Goal: Register for event/course

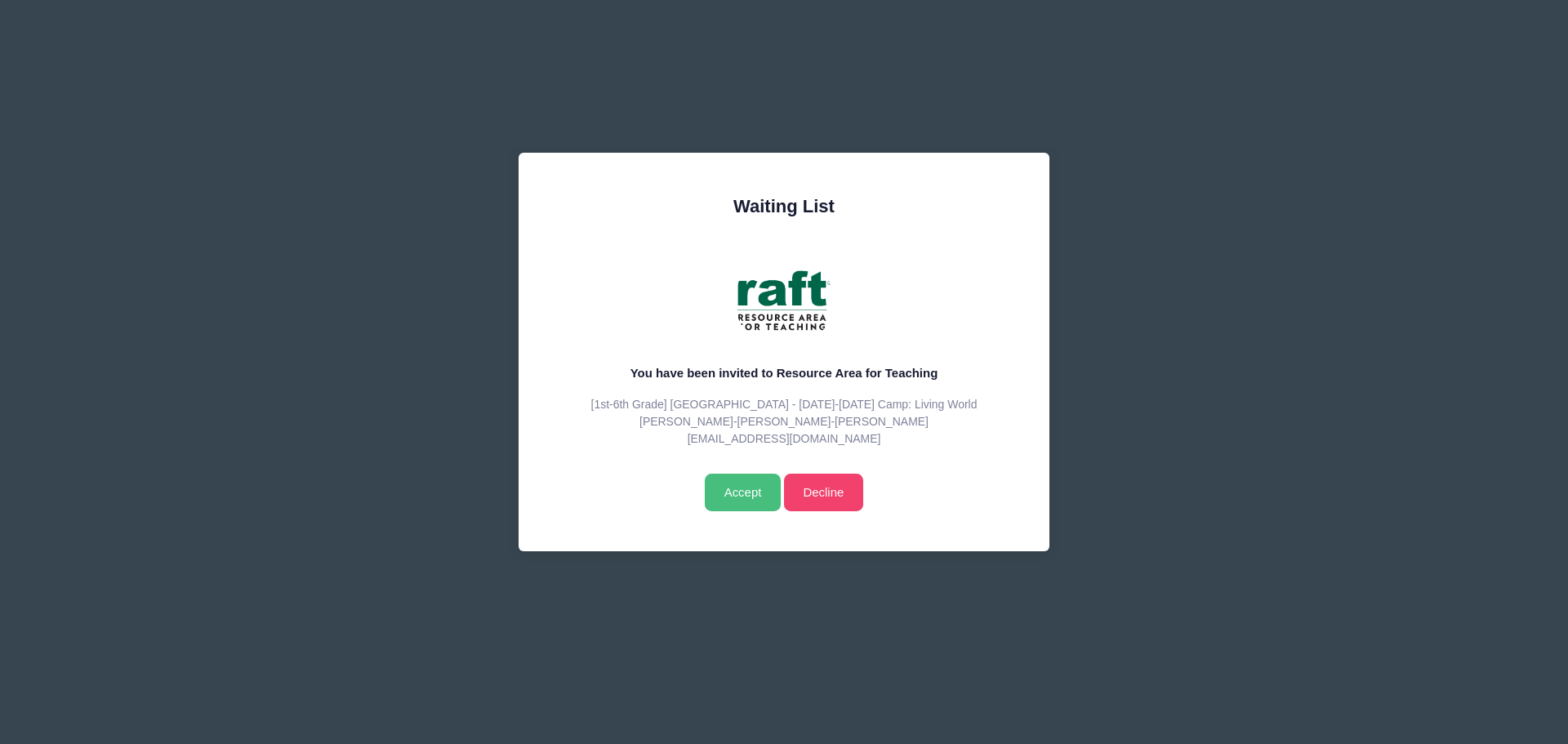
click at [735, 506] on input "Accept" at bounding box center [742, 492] width 76 height 38
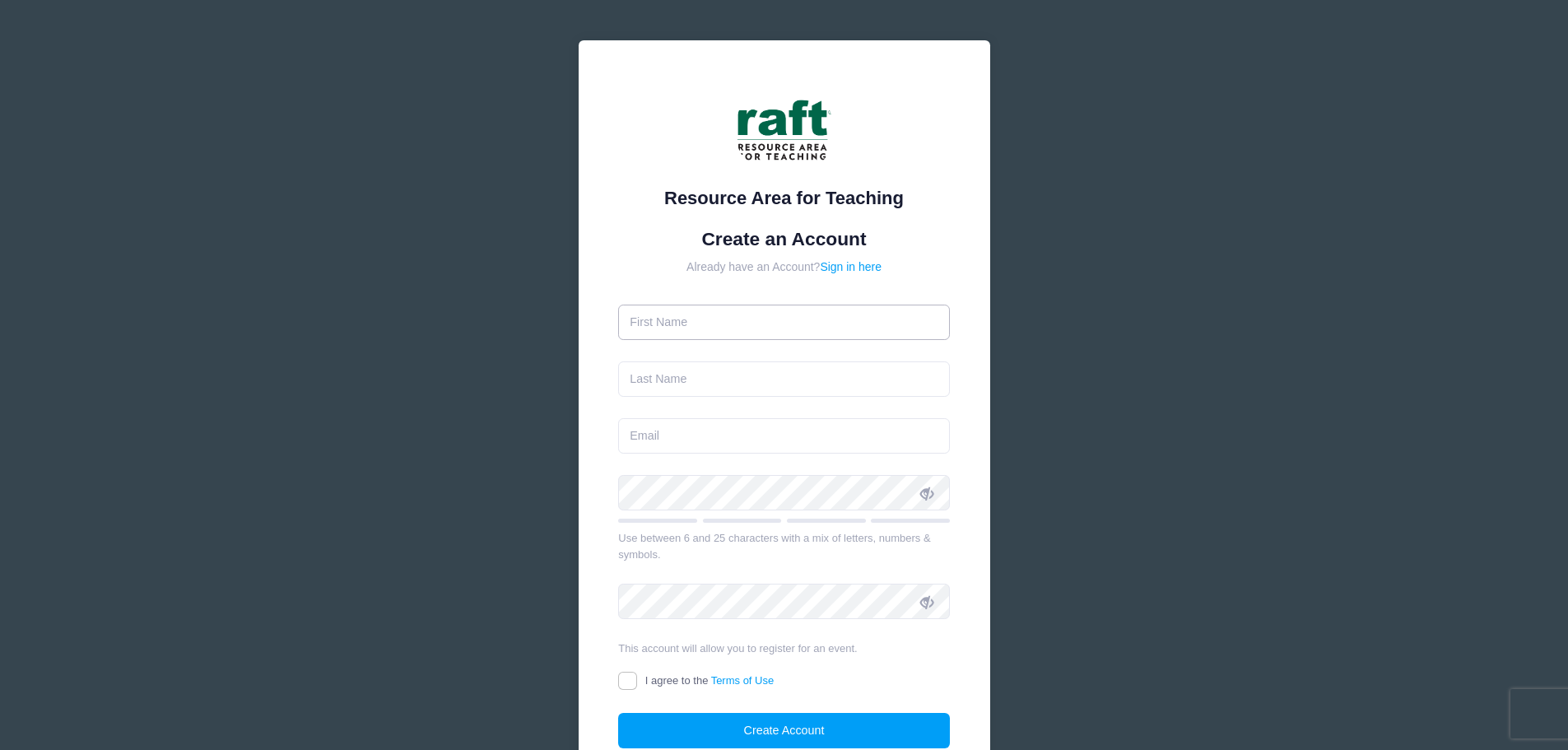
click at [765, 328] on input "text" at bounding box center [784, 322] width 331 height 35
type input "ayaat"
type input "fujita-mshasha"
type input "ayaatmshasha@gmail.com"
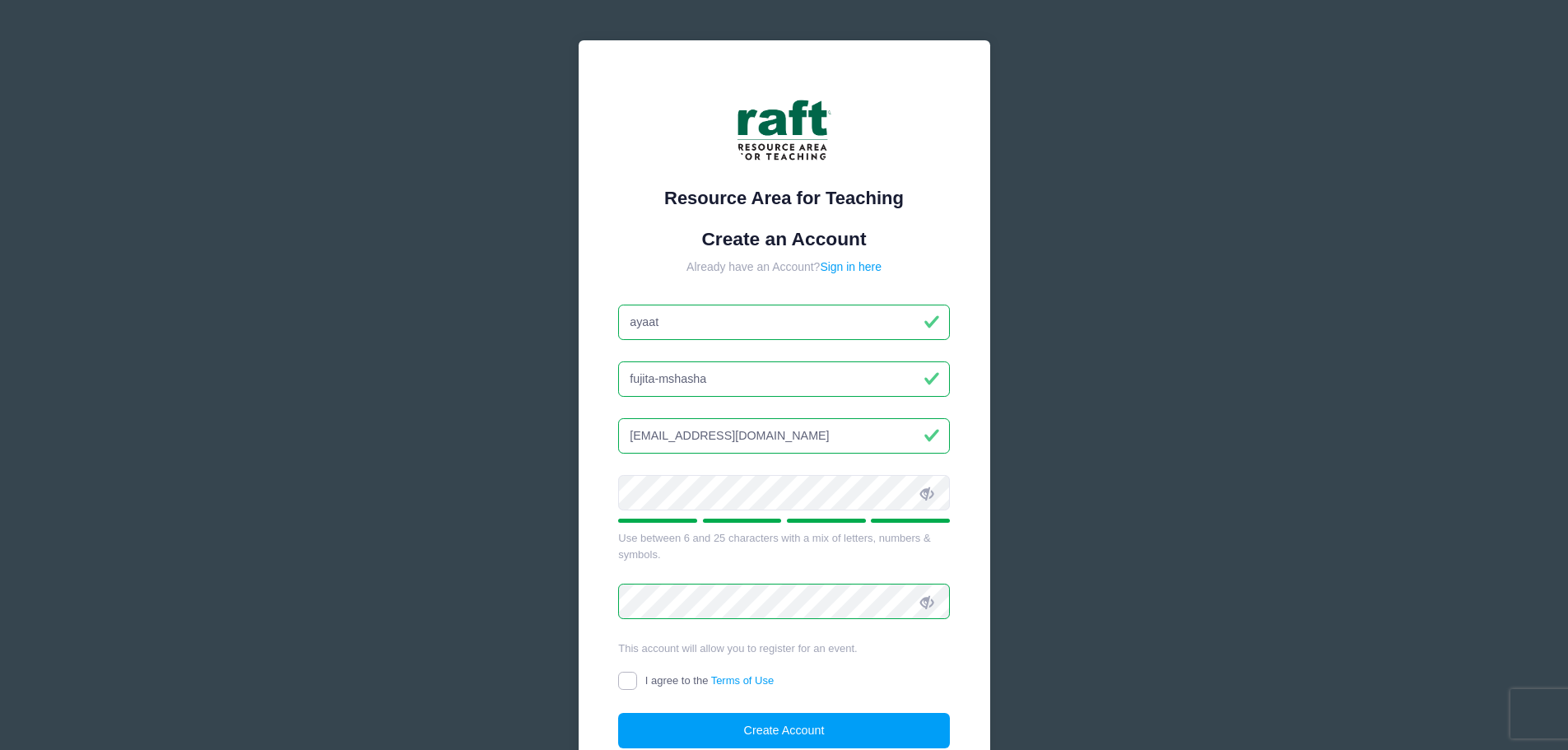
click at [632, 674] on input "I agree to the Terms of Use" at bounding box center [627, 680] width 19 height 19
checkbox input "true"
click at [659, 745] on button "Create Account" at bounding box center [784, 731] width 331 height 35
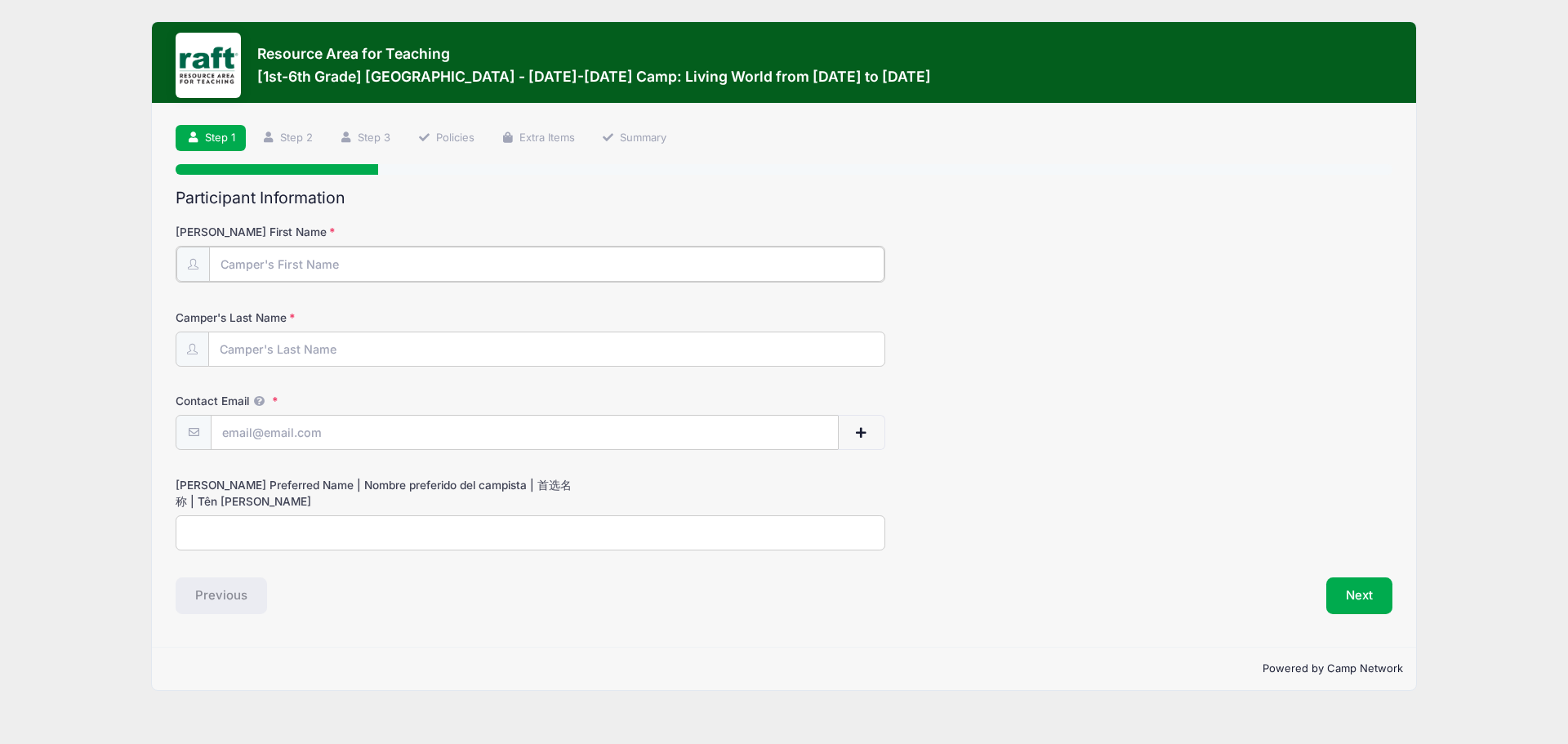
click at [521, 249] on input "Camper's First Name" at bounding box center [547, 264] width 676 height 35
click at [502, 261] on input "Camper's First Name" at bounding box center [547, 264] width 676 height 35
type input "Vayda"
type input "fujita-mshasha"
click at [239, 427] on input "Contact Email" at bounding box center [524, 431] width 627 height 35
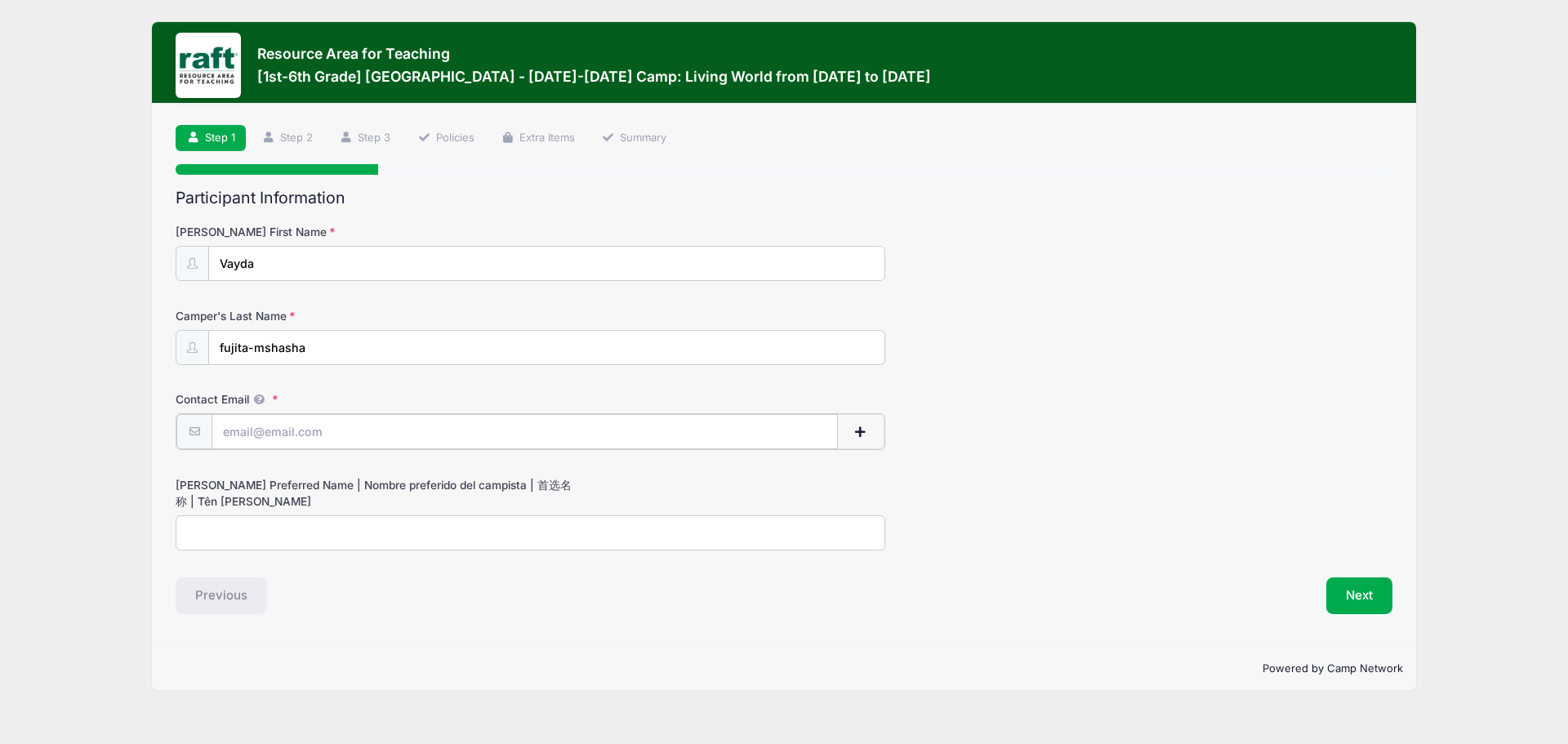
type input "ayaatmshasha@gmail.com"
click at [1359, 606] on button "Next" at bounding box center [1359, 594] width 66 height 38
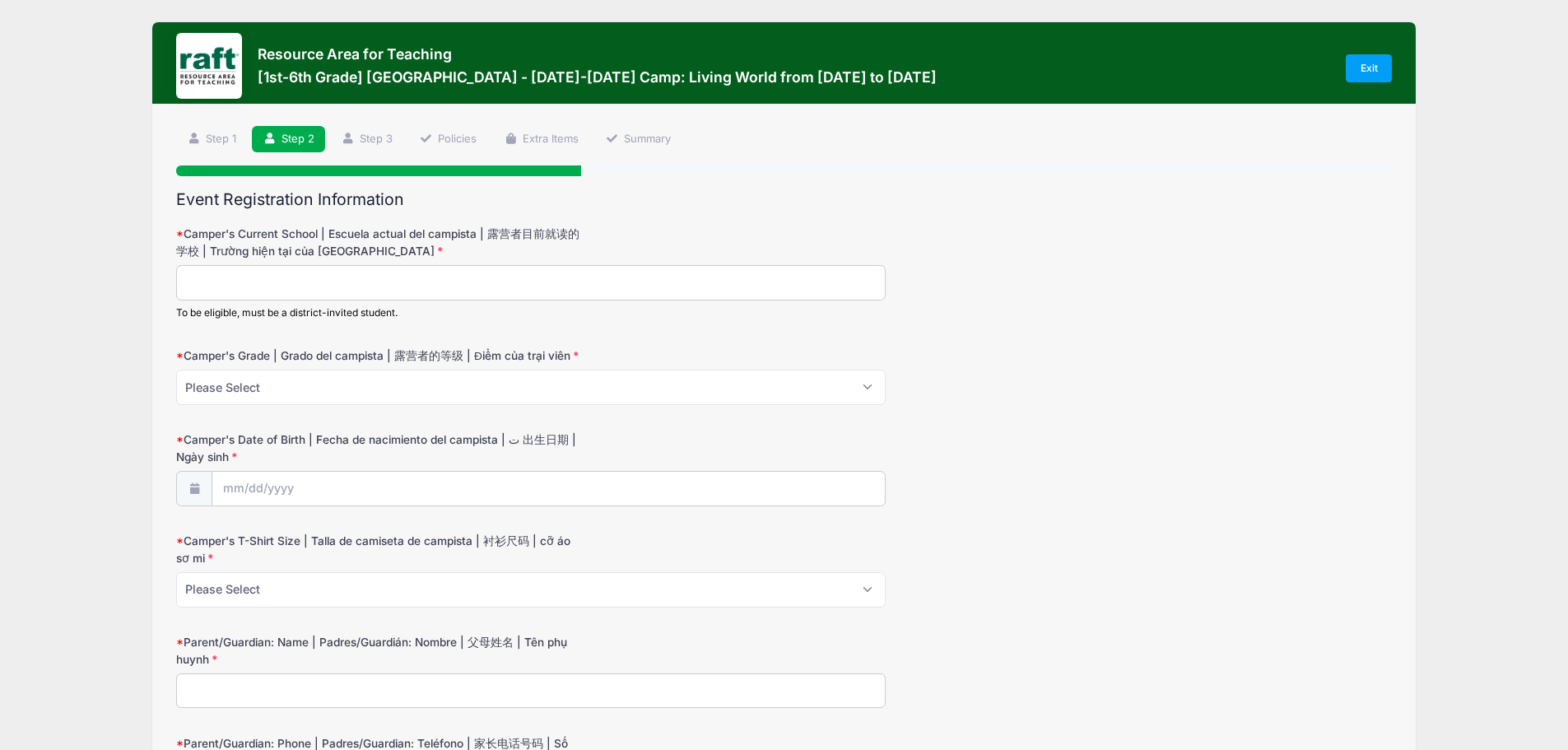
click at [503, 280] on input "Camper's Current School | Escuela actual del campista | 露营者目前就读的学校 | Trường hiệ…" at bounding box center [530, 283] width 709 height 35
type input "noble"
click at [491, 391] on select "Please Select 1 2 3 4 5 6" at bounding box center [530, 387] width 709 height 35
select select "3"
click at [176, 369] on select "Please Select 1 2 3 4 5 6" at bounding box center [530, 387] width 709 height 35
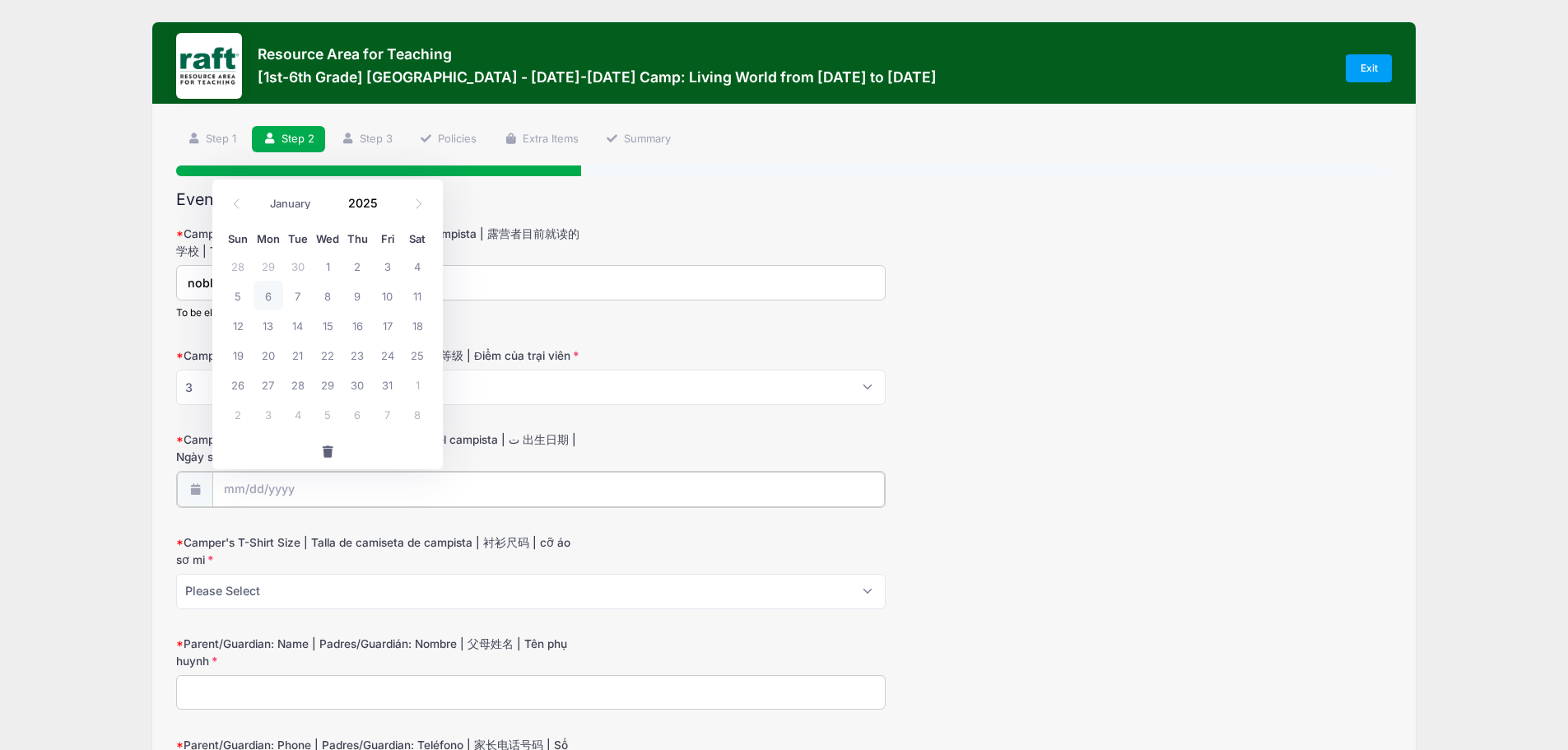
click at [455, 483] on input "Camper's Date of Birth | Fecha de nacimiento del campista | ت 出生日期 | Ngày sinh" at bounding box center [548, 489] width 671 height 35
click at [239, 201] on icon at bounding box center [237, 204] width 11 height 11
click at [420, 214] on span at bounding box center [418, 204] width 27 height 28
select select "8"
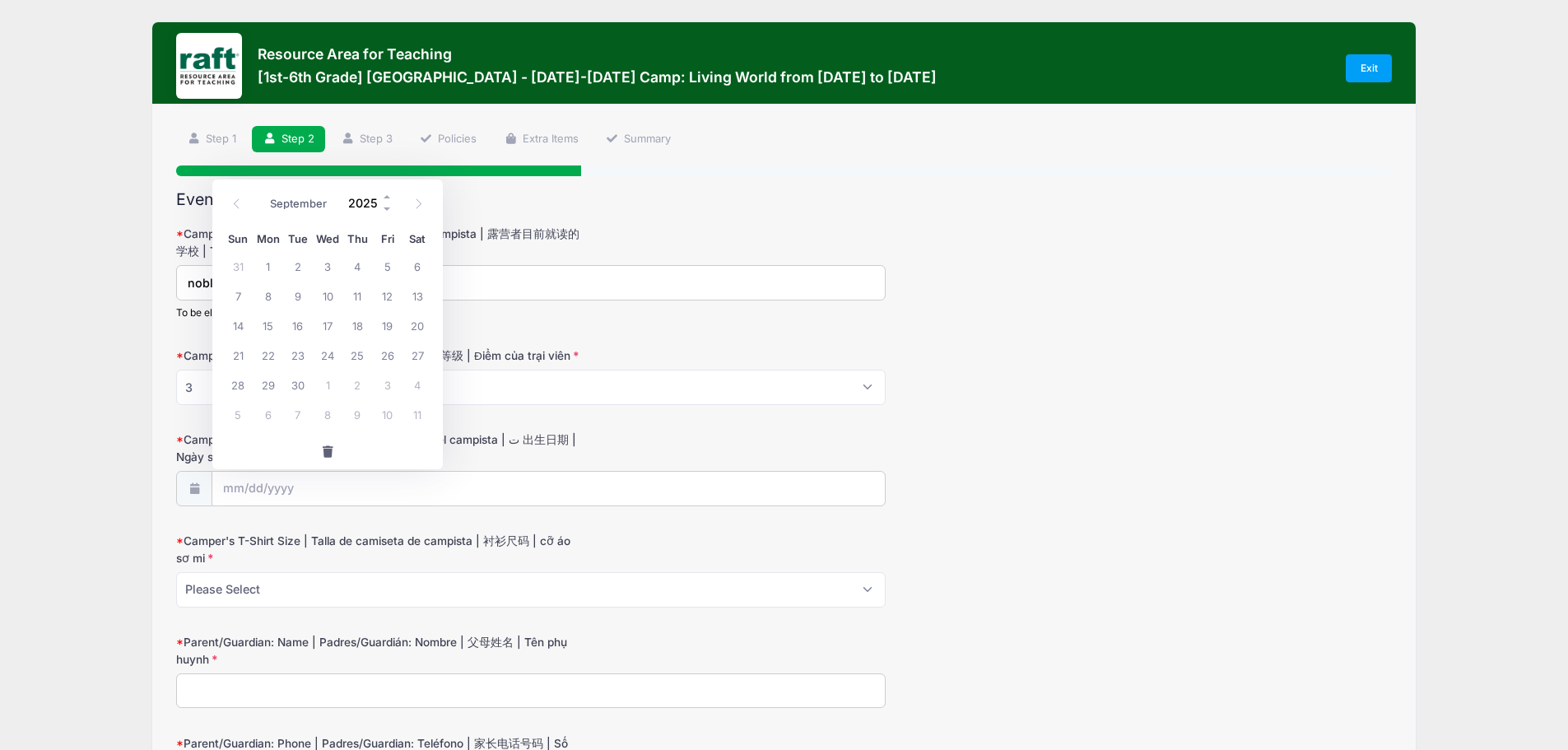
click at [359, 202] on input "2025" at bounding box center [367, 203] width 54 height 25
click at [388, 194] on span at bounding box center [387, 197] width 11 height 12
click at [387, 210] on span at bounding box center [387, 209] width 11 height 12
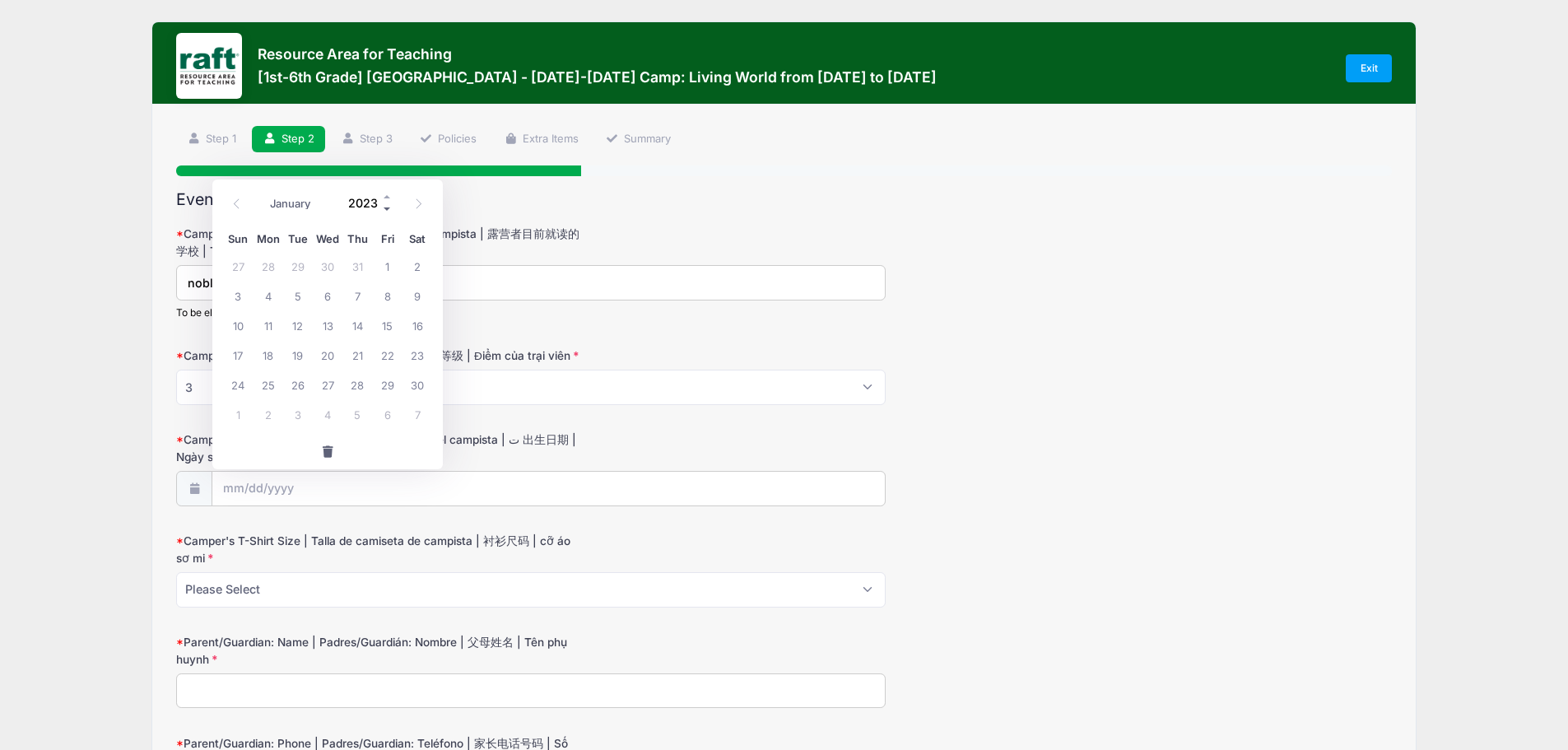
click at [387, 210] on span at bounding box center [387, 209] width 11 height 12
click at [386, 199] on span at bounding box center [387, 197] width 11 height 12
click at [389, 216] on div "January February March April May June July August September October November De…" at bounding box center [327, 203] width 209 height 38
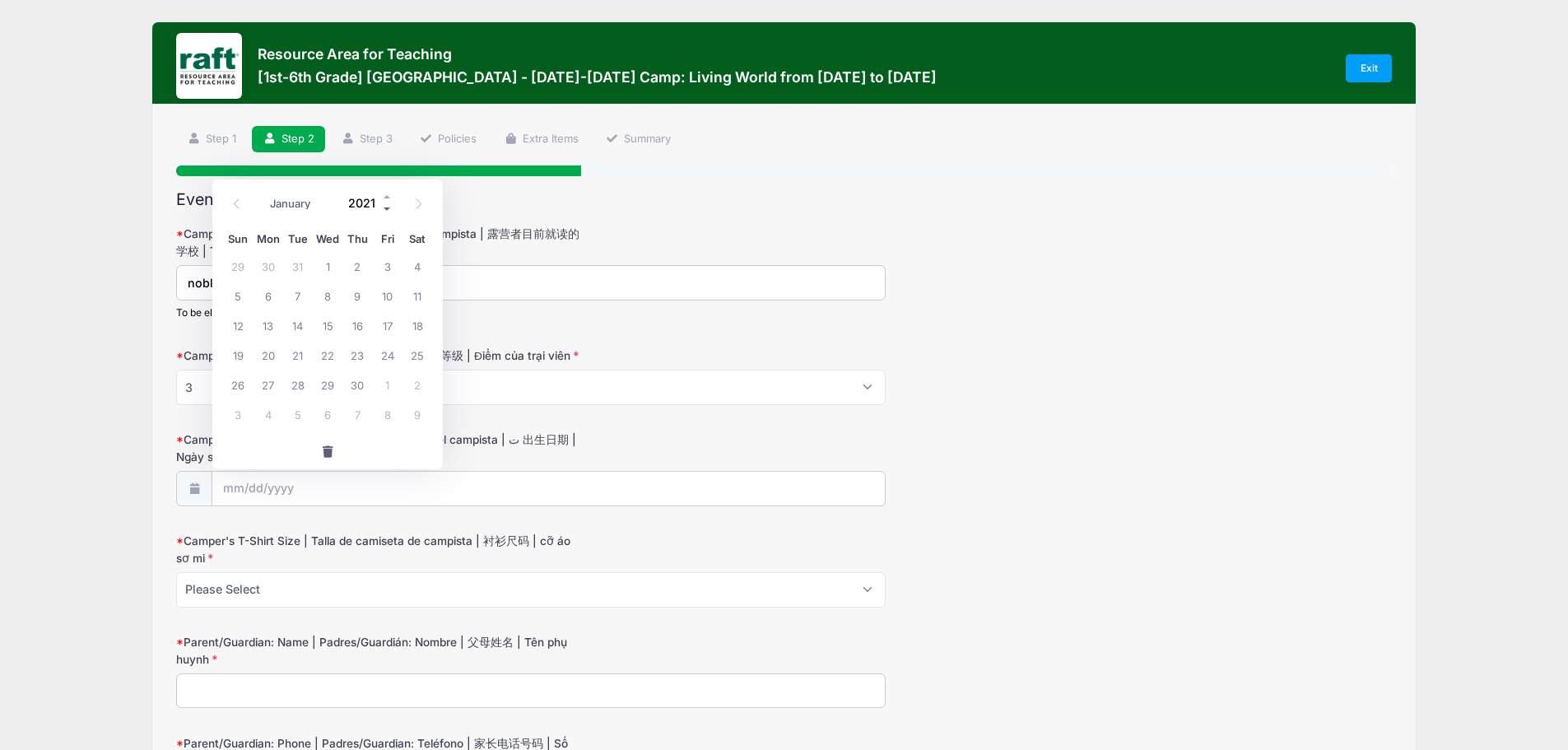
click at [389, 212] on span at bounding box center [387, 209] width 11 height 12
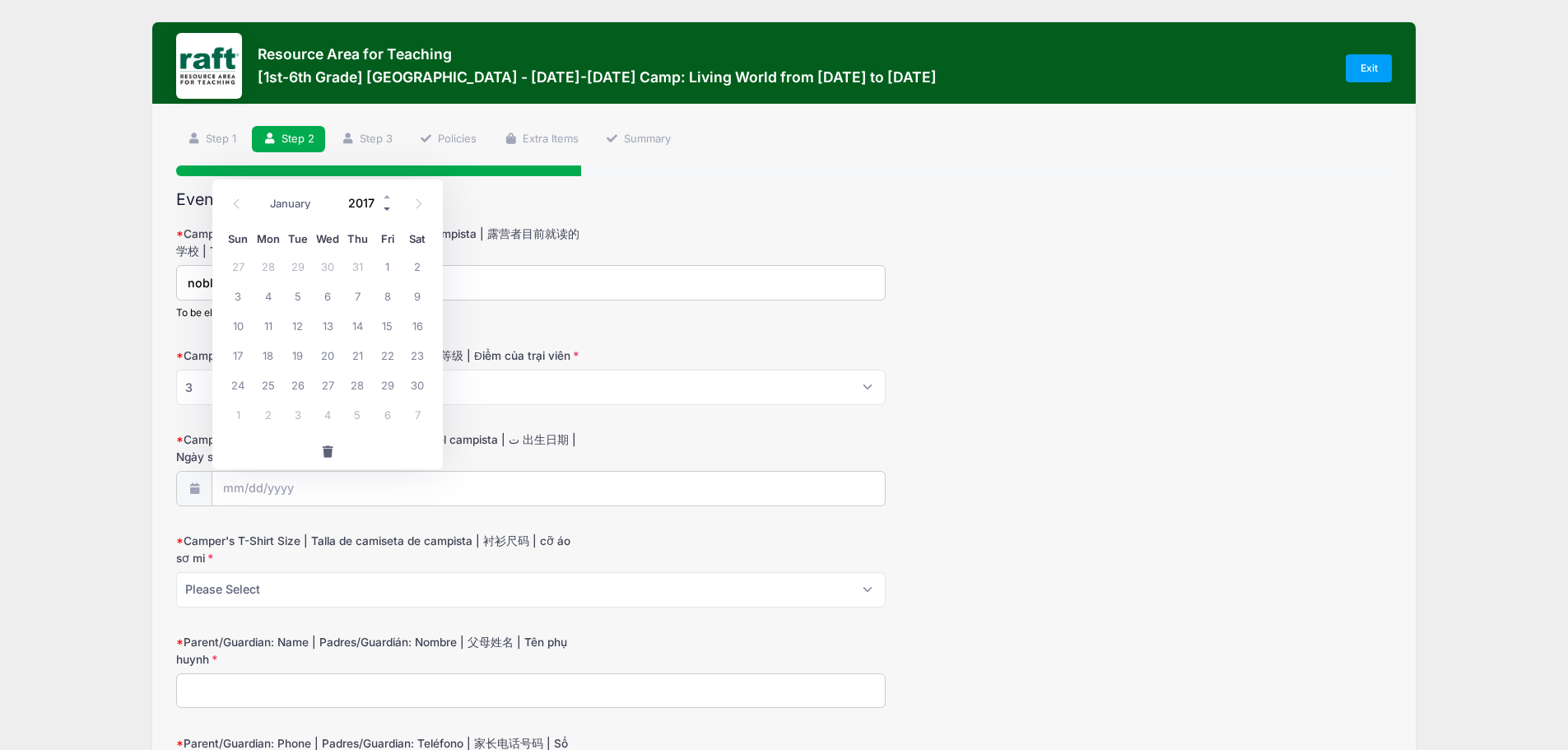
type input "2016"
click at [416, 295] on span "10" at bounding box center [418, 296] width 30 height 30
type input "09/10/2016"
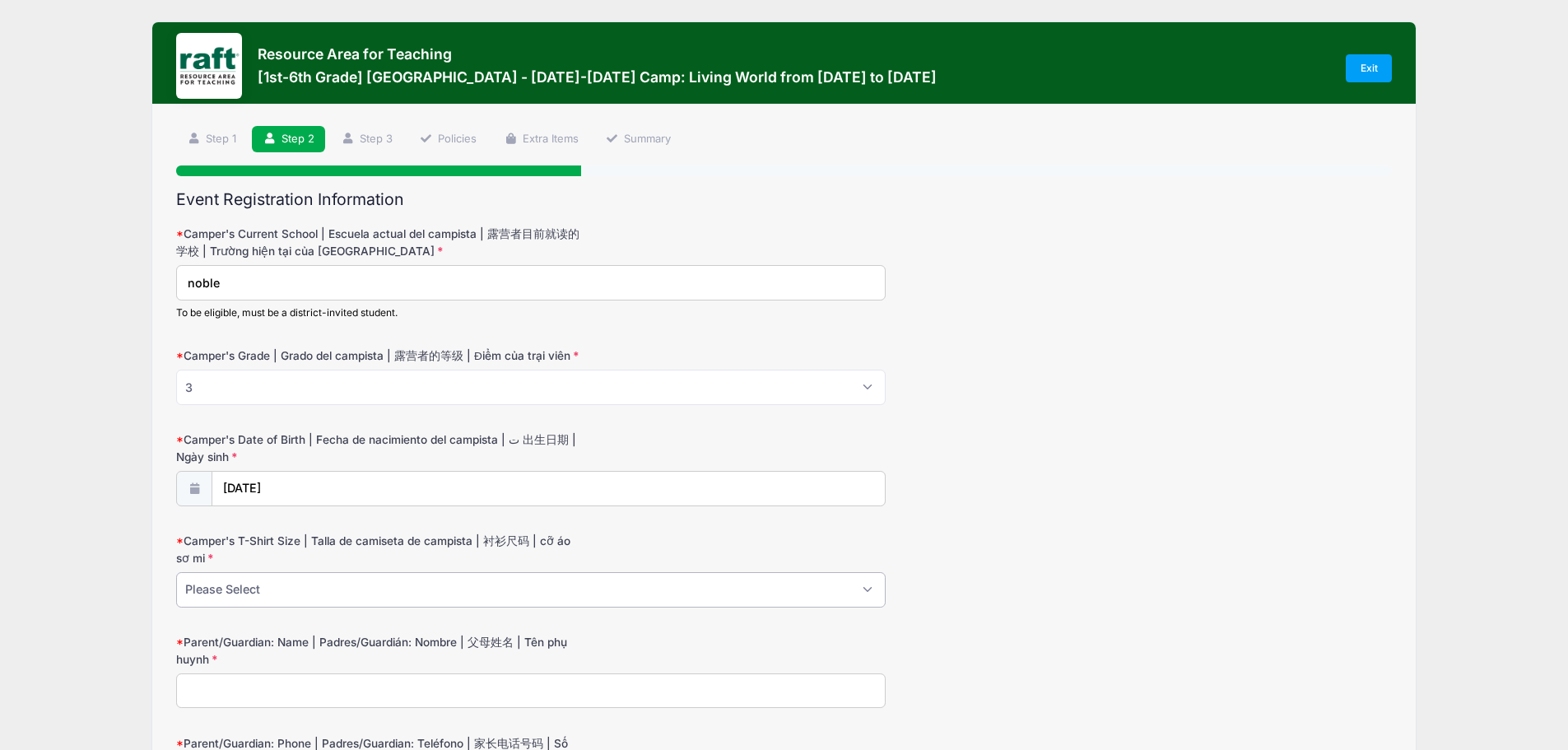
click at [281, 586] on select "Please Select Youth XS Youth S Youth M Youth L Youth XL Adult XS Adult S Adult …" at bounding box center [530, 590] width 709 height 35
select select "Youth L"
click at [176, 572] on select "Please Select Youth XS Youth S Youth M Youth L Youth XL Adult XS Adult S Adult …" at bounding box center [530, 590] width 709 height 35
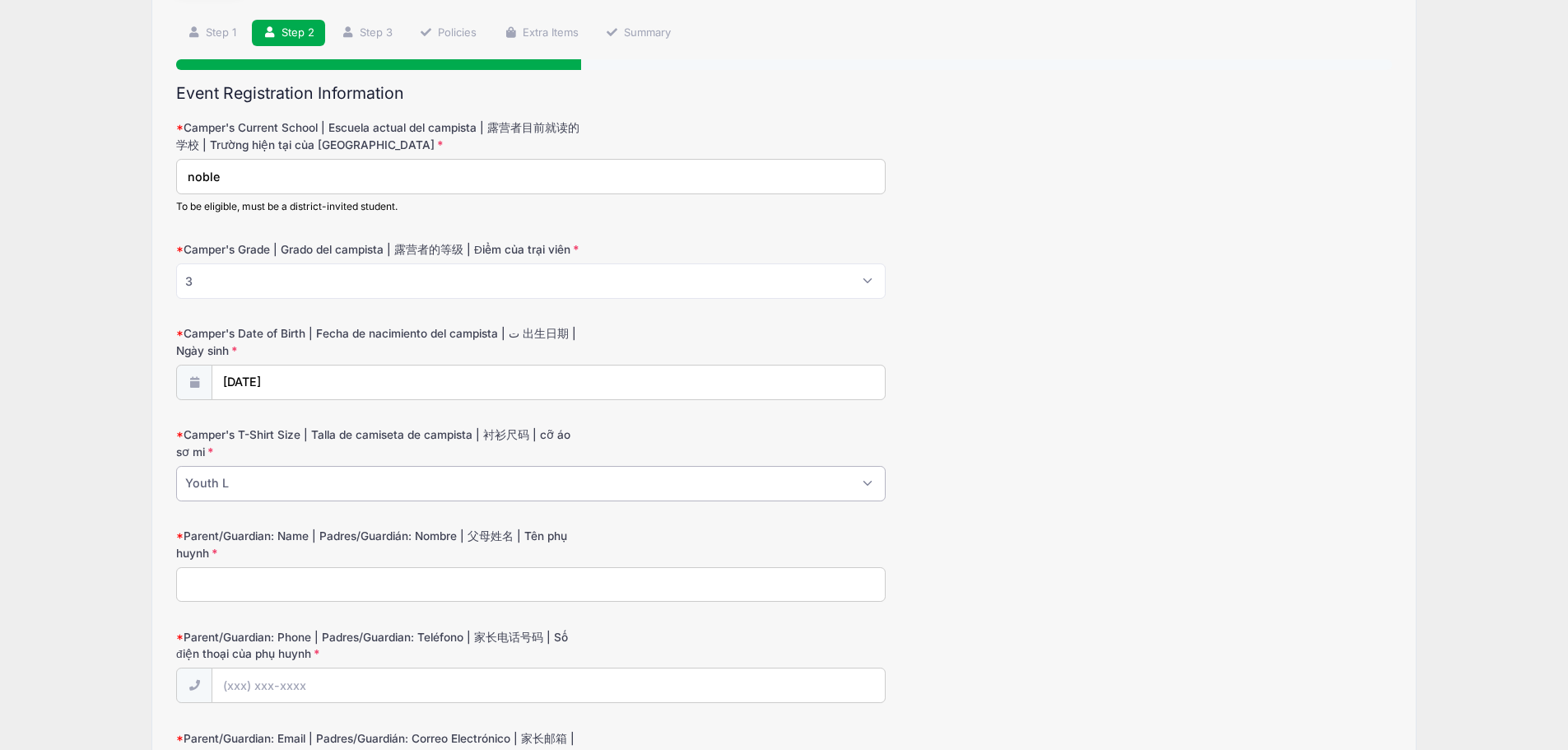
scroll to position [107, 0]
click at [253, 576] on input "Parent/Guardian: Name | Padres/Guardián: Nombre | 父母姓名 | Tên phụ huynh" at bounding box center [530, 584] width 709 height 35
type input "ayaat fujita-mshasha"
type input "(513) 314-4483"
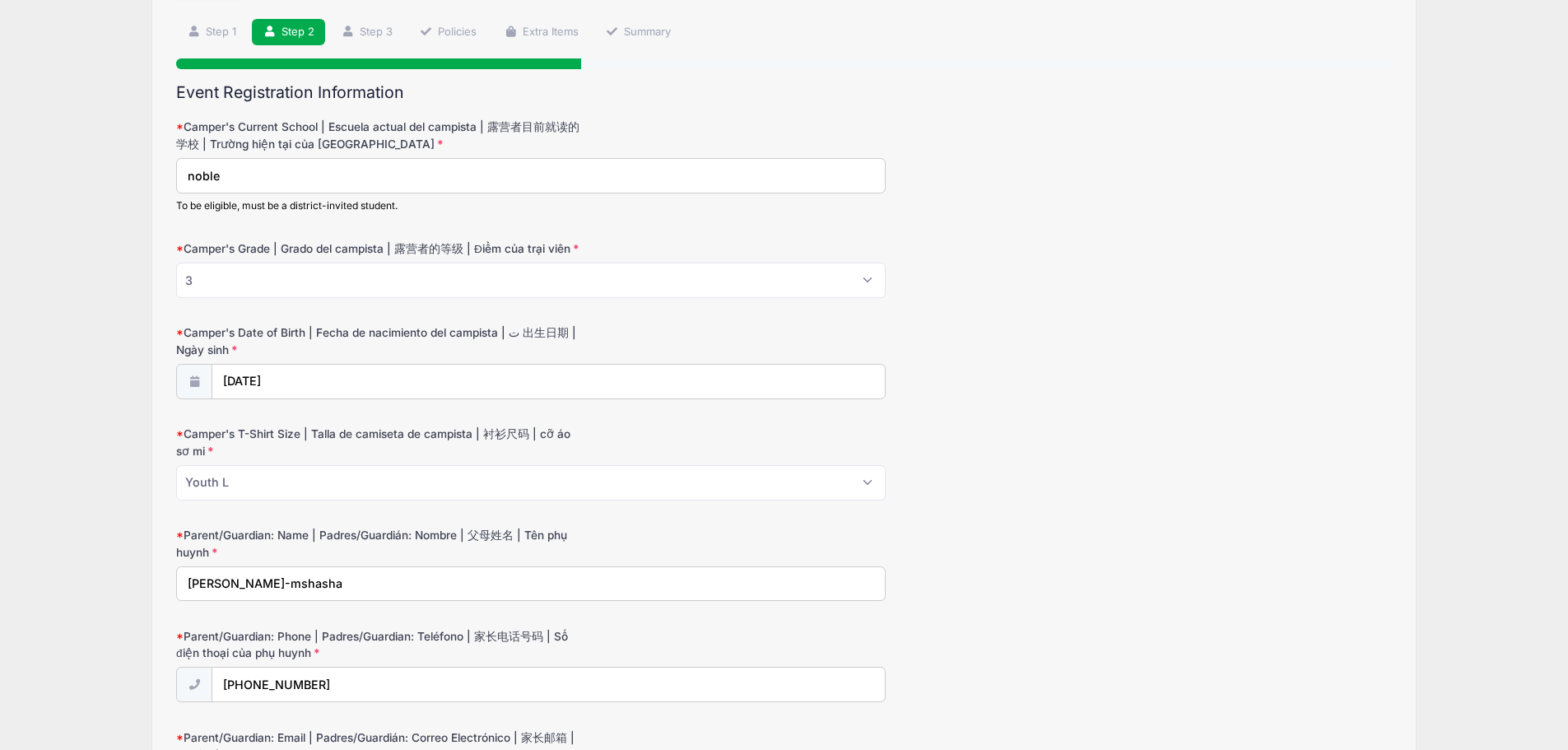
type input "ayaatmshasha@gmail.com"
type input "3296 fleur de lis ct"
type input "san jose"
select select "CA"
type input "95413"
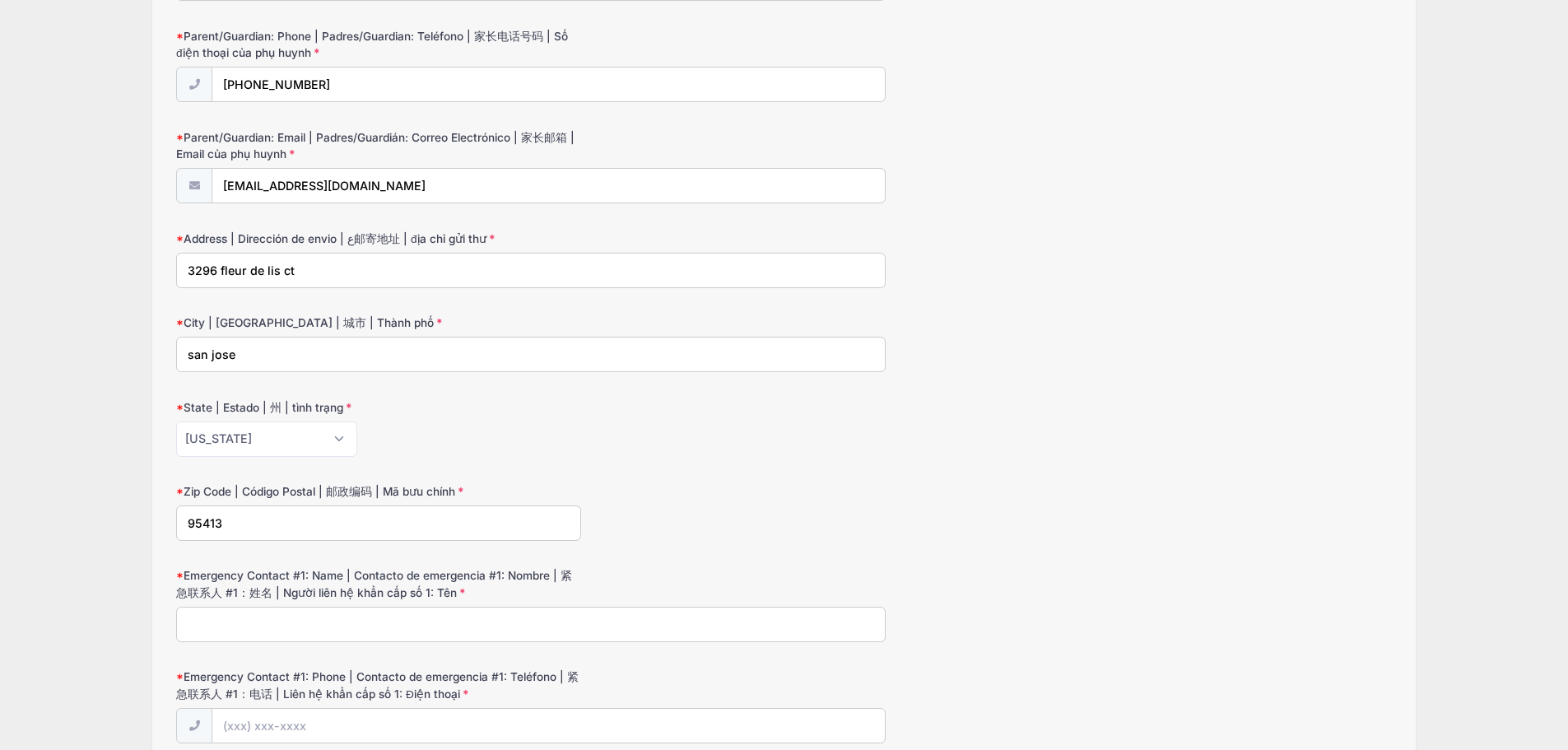
scroll to position [708, 0]
click at [395, 622] on input "Emergency Contact #1: Name | Contacto de emergencia #1: Nombre | 紧急联系人 #1：姓名 | …" at bounding box center [530, 624] width 709 height 35
click at [681, 583] on div "Emergency Contact #1: Name | Contacto de emergencia #1: Nombre | 紧急联系人 #1：姓名 | …" at bounding box center [784, 603] width 1216 height 74
click at [648, 633] on input "Emergency Contact #1: Name | Contacto de emergencia #1: Nombre | 紧急联系人 #1：姓名 | …" at bounding box center [530, 624] width 709 height 35
type input "Ayaat Fujita-Mshasha"
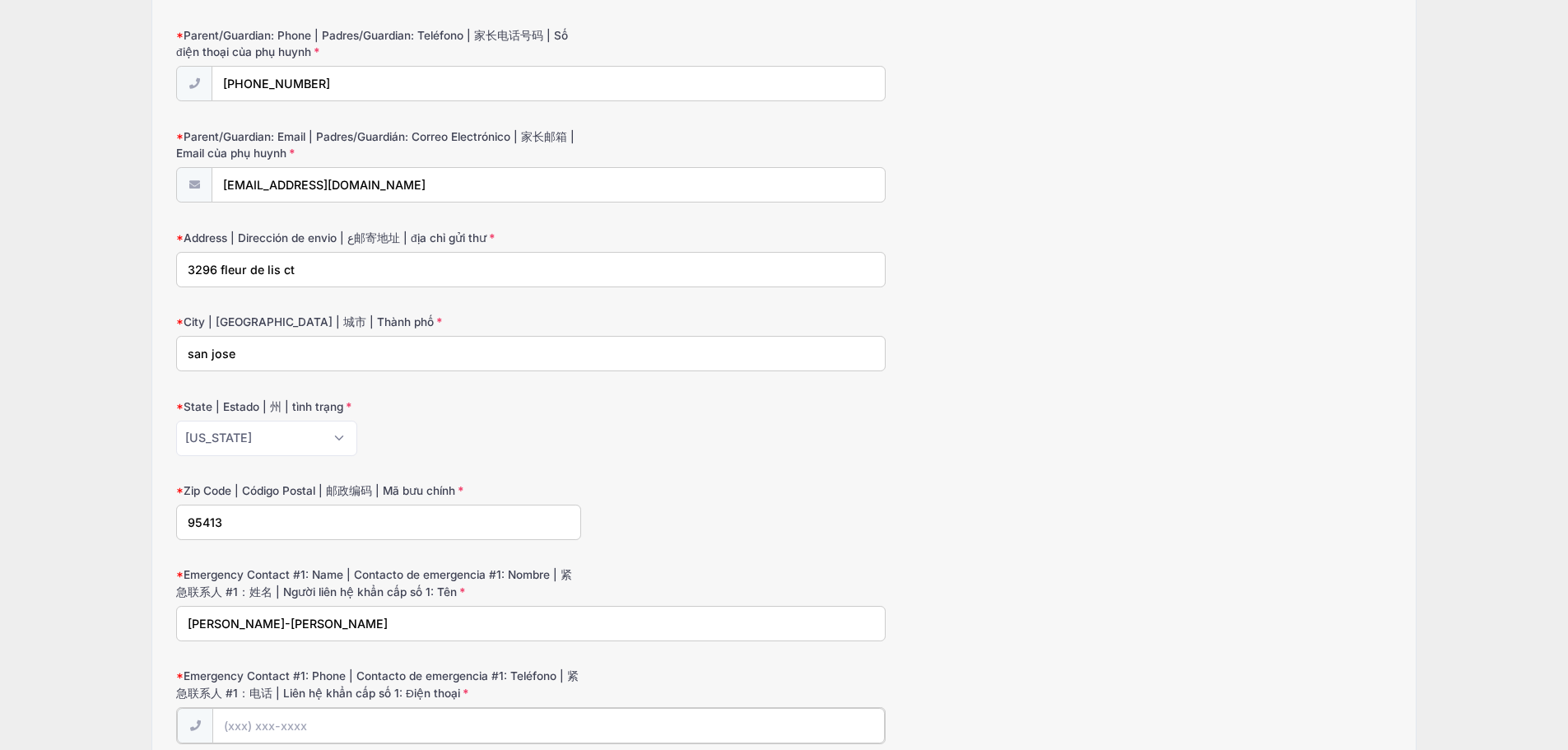
type input "(510) 314-4483"
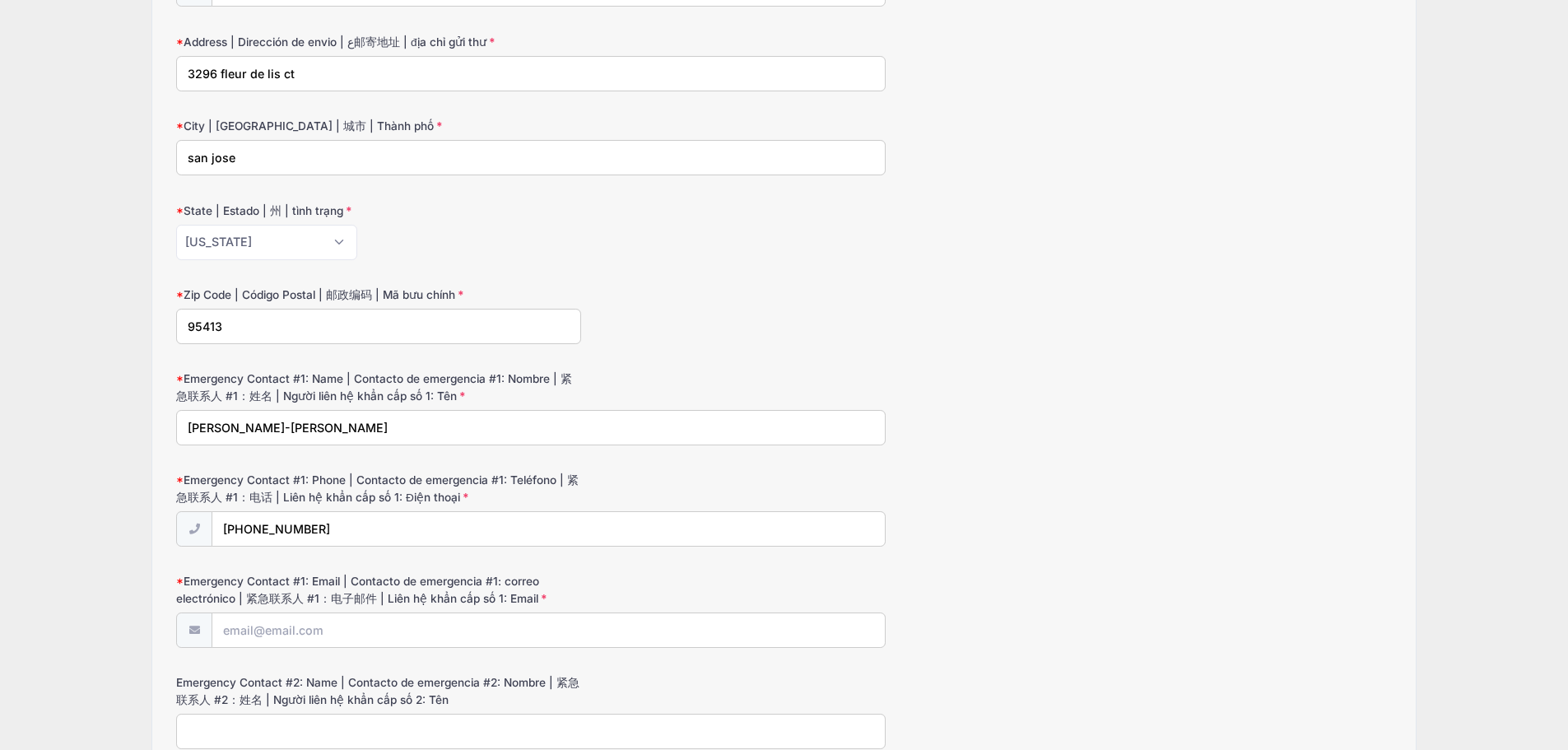
scroll to position [906, 0]
click at [525, 627] on input "Emergency Contact #1: Email | Contacto de emergencia #1: correo electrónico | 紧…" at bounding box center [548, 628] width 671 height 35
type input "ayaatmshasha@gmail.com"
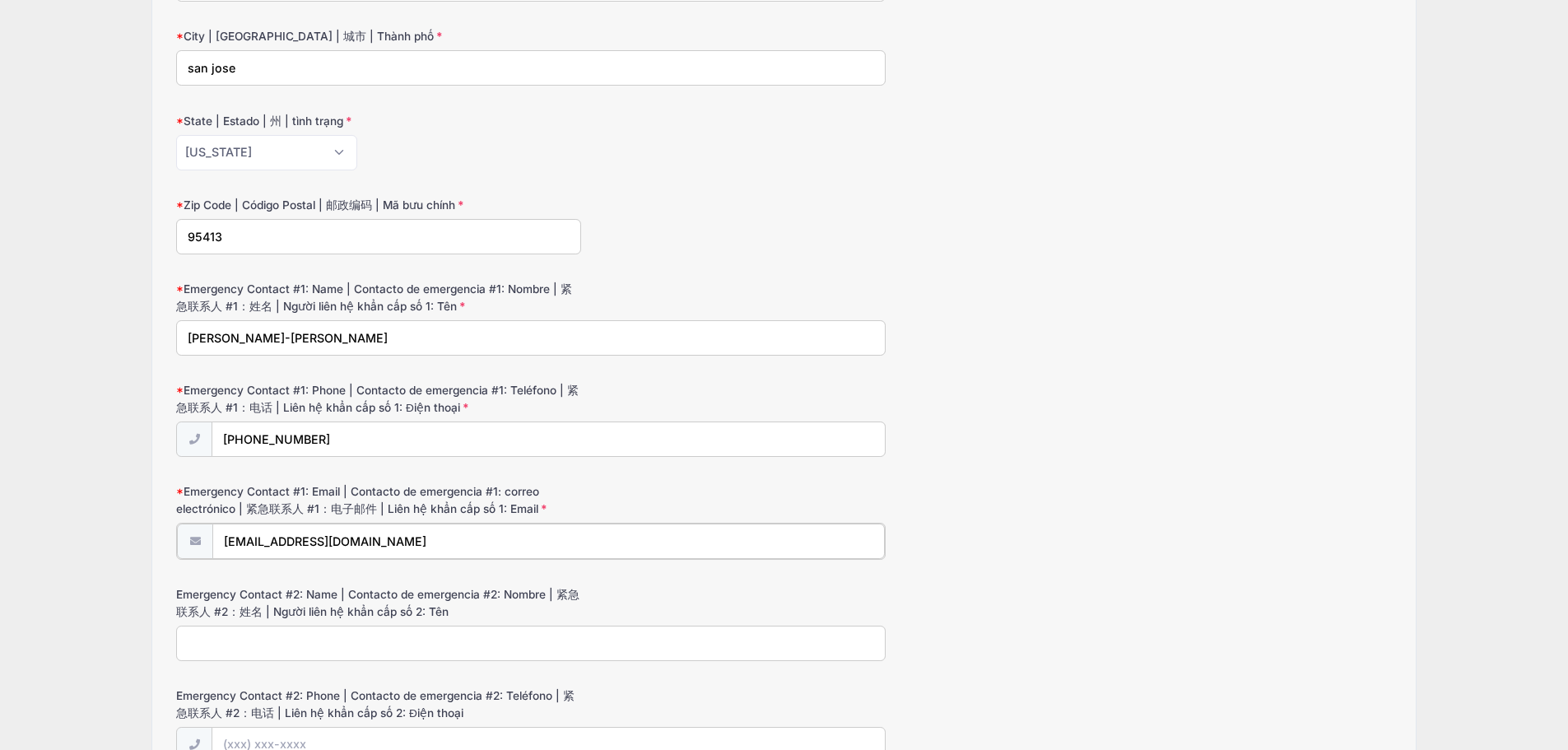
scroll to position [1010, 0]
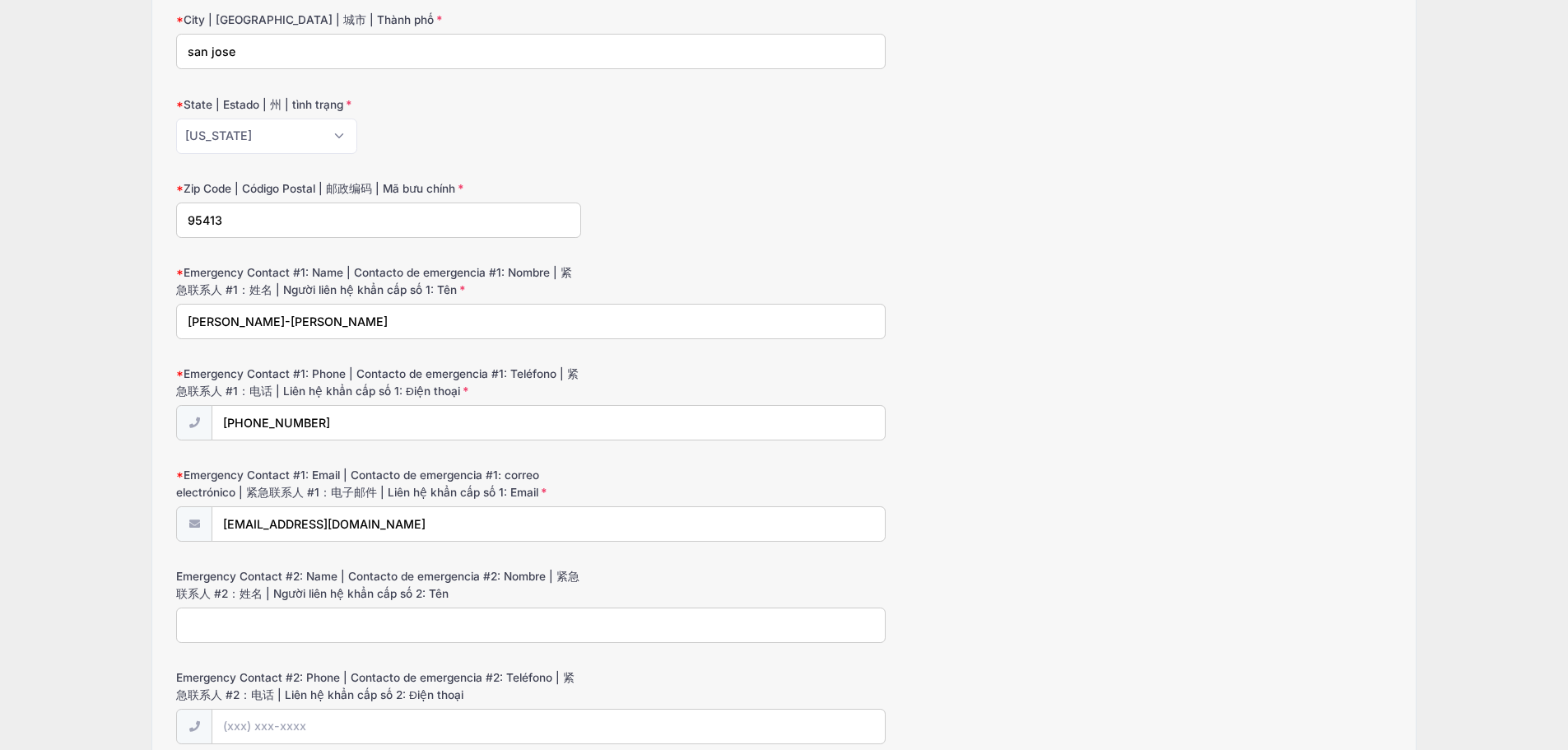
click at [567, 654] on form "Camper's Current School | Escuela actual del campista | 露营者目前就读的学校 | Trường hiệ…" at bounding box center [784, 164] width 1216 height 1898
click at [576, 617] on input "Emergency Contact #2: Name | Contacto de emergencia #2: Nombre | 紧急联系人 #2：姓名 | …" at bounding box center [530, 624] width 709 height 35
type input "kiki fujita-mshasha"
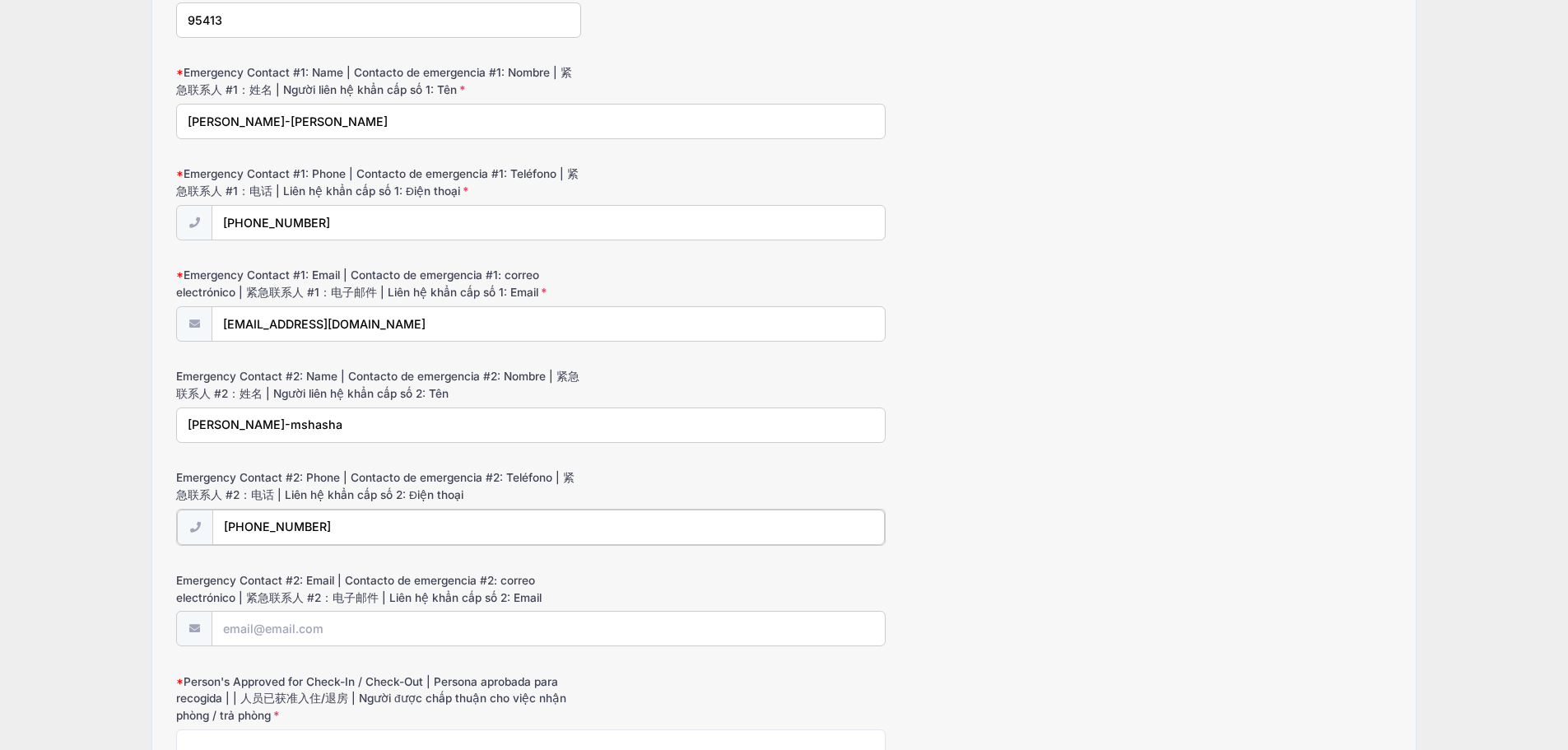
scroll to position [1213, 0]
type input "(510) 584-7105"
click at [503, 617] on input "Emergency Contact #2: Email | Contacto de emergencia #2: correo electrónico | 紧…" at bounding box center [548, 625] width 671 height 35
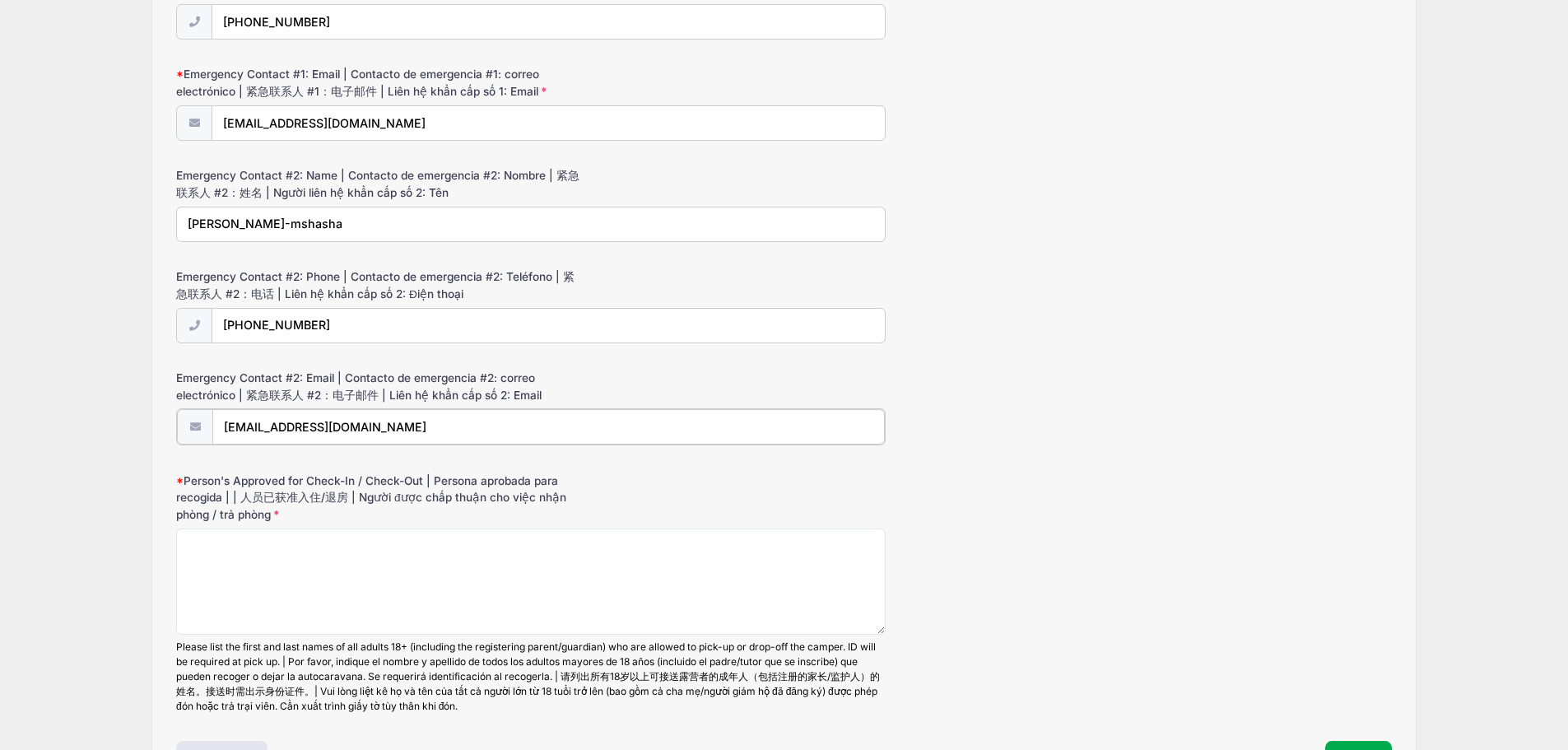
scroll to position [1417, 0]
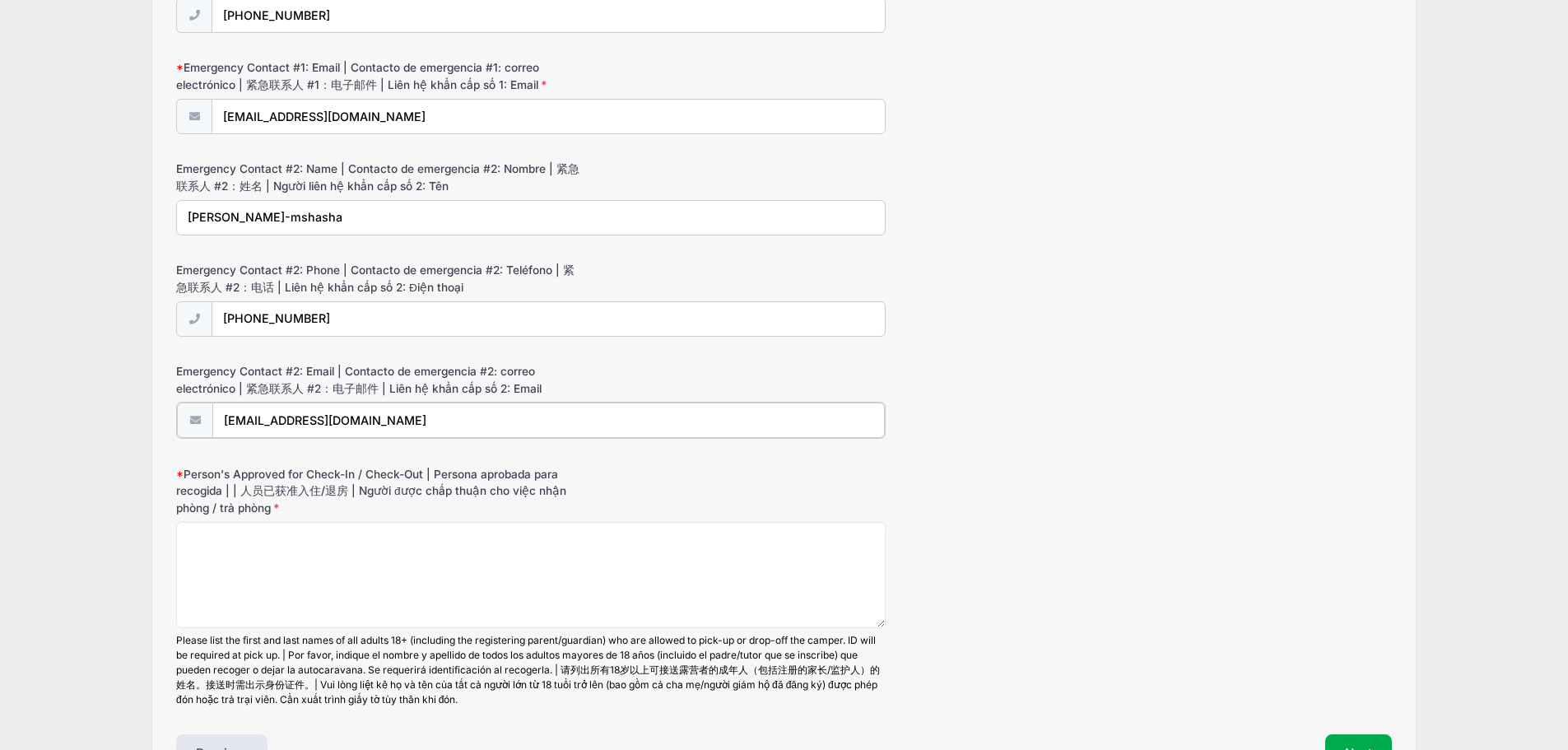
type input "kiki_fujita@yahoo.com"
click at [479, 577] on textarea "Person's Approved for Check-In / Check-Out | Persona aprobada para recogida | |…" at bounding box center [530, 573] width 709 height 106
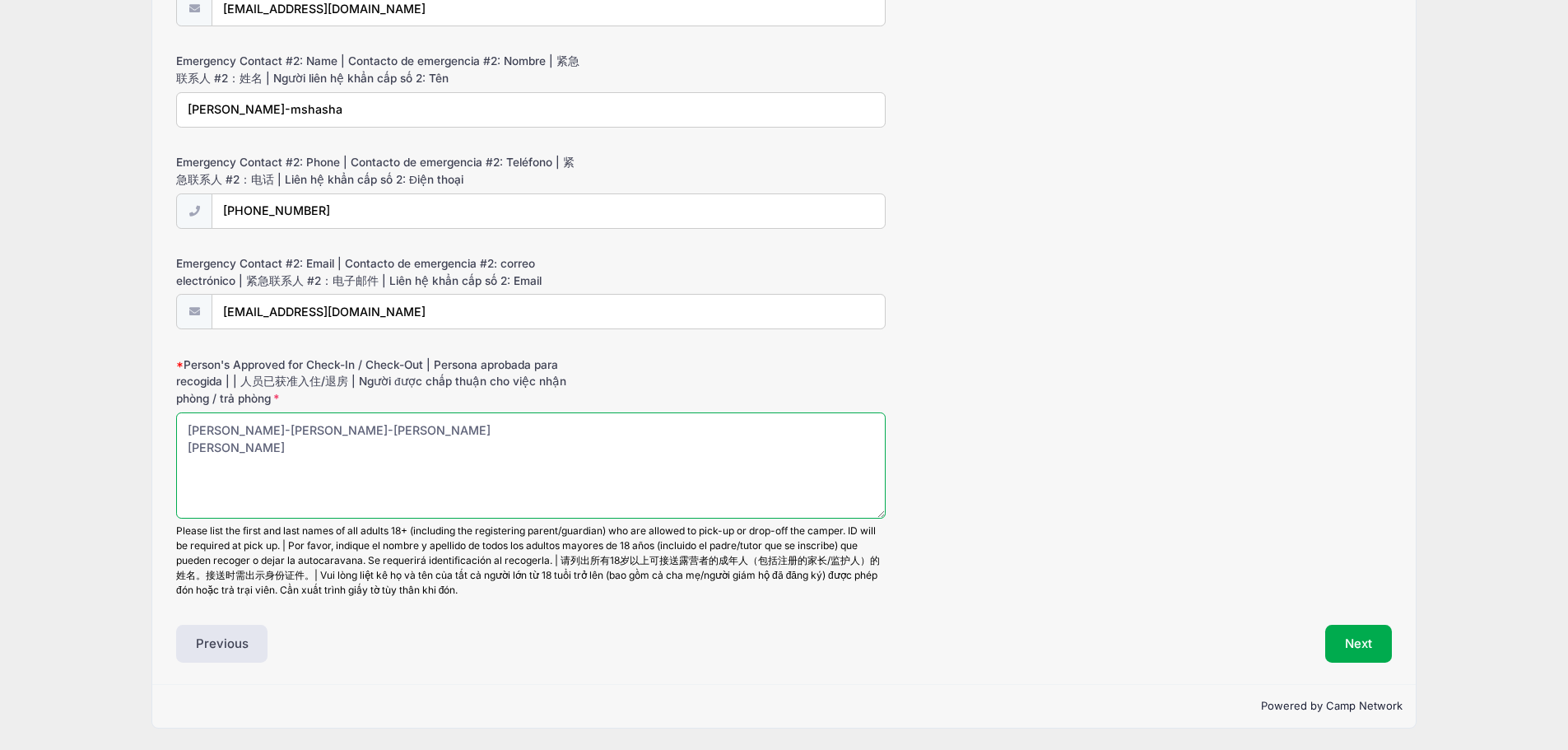
scroll to position [1420, 0]
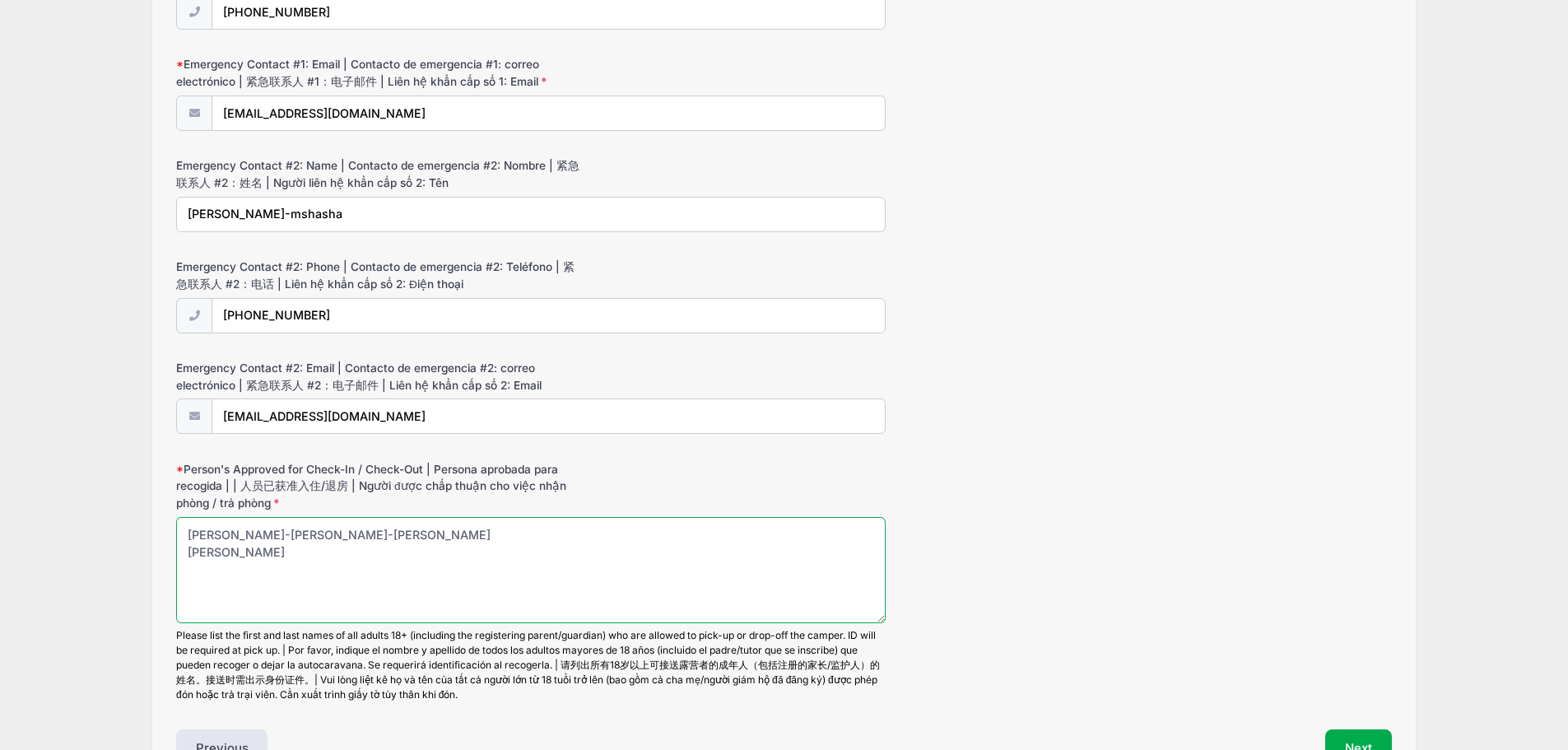
type textarea "kiki fujita-mshasha ayaat fujita-mshasha samir mshasha Malka mshasha keith fuji…"
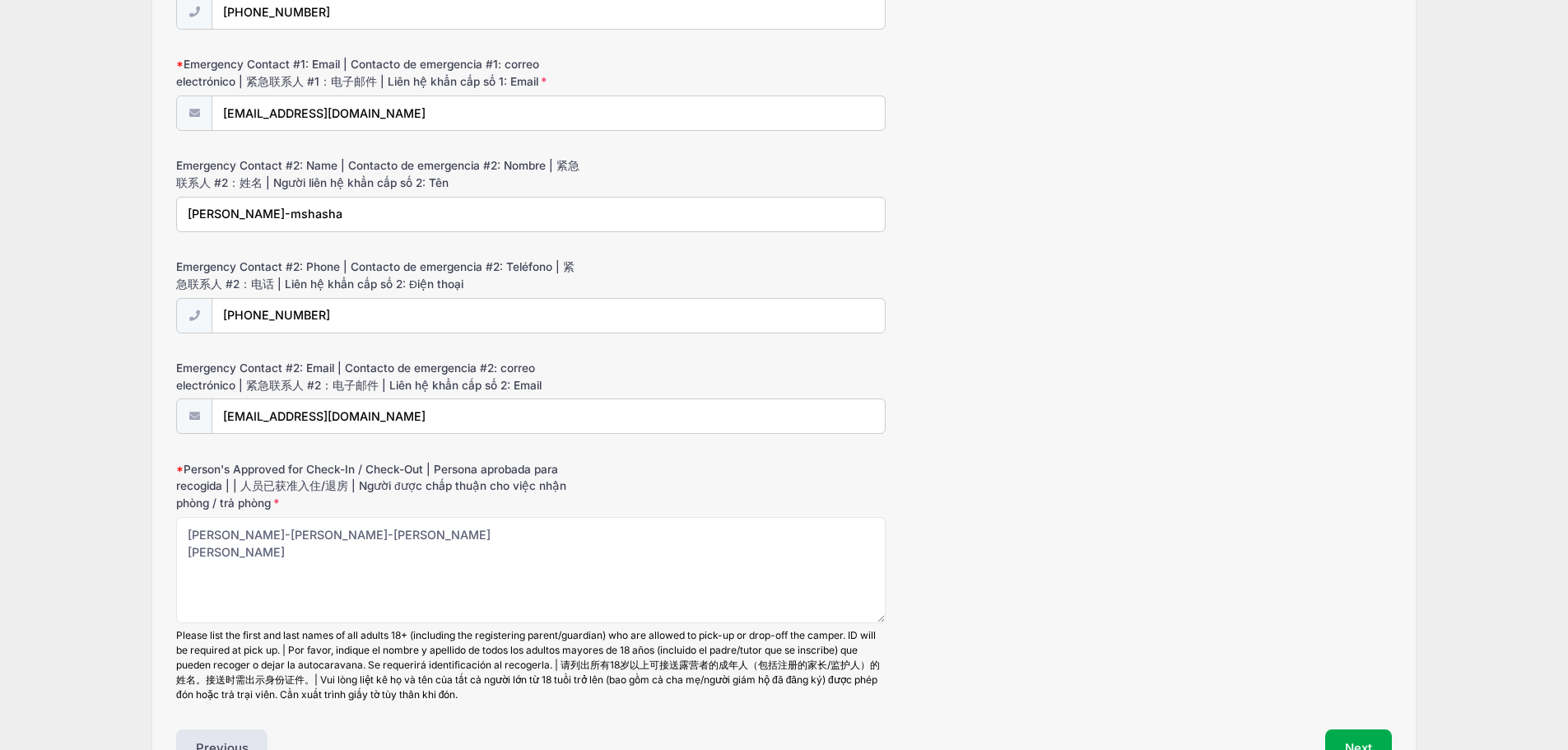
click at [1345, 374] on div "Emergency Contact #2: Email | Contacto de emergencia #2: correo electrónico | 紧…" at bounding box center [784, 397] width 1216 height 74
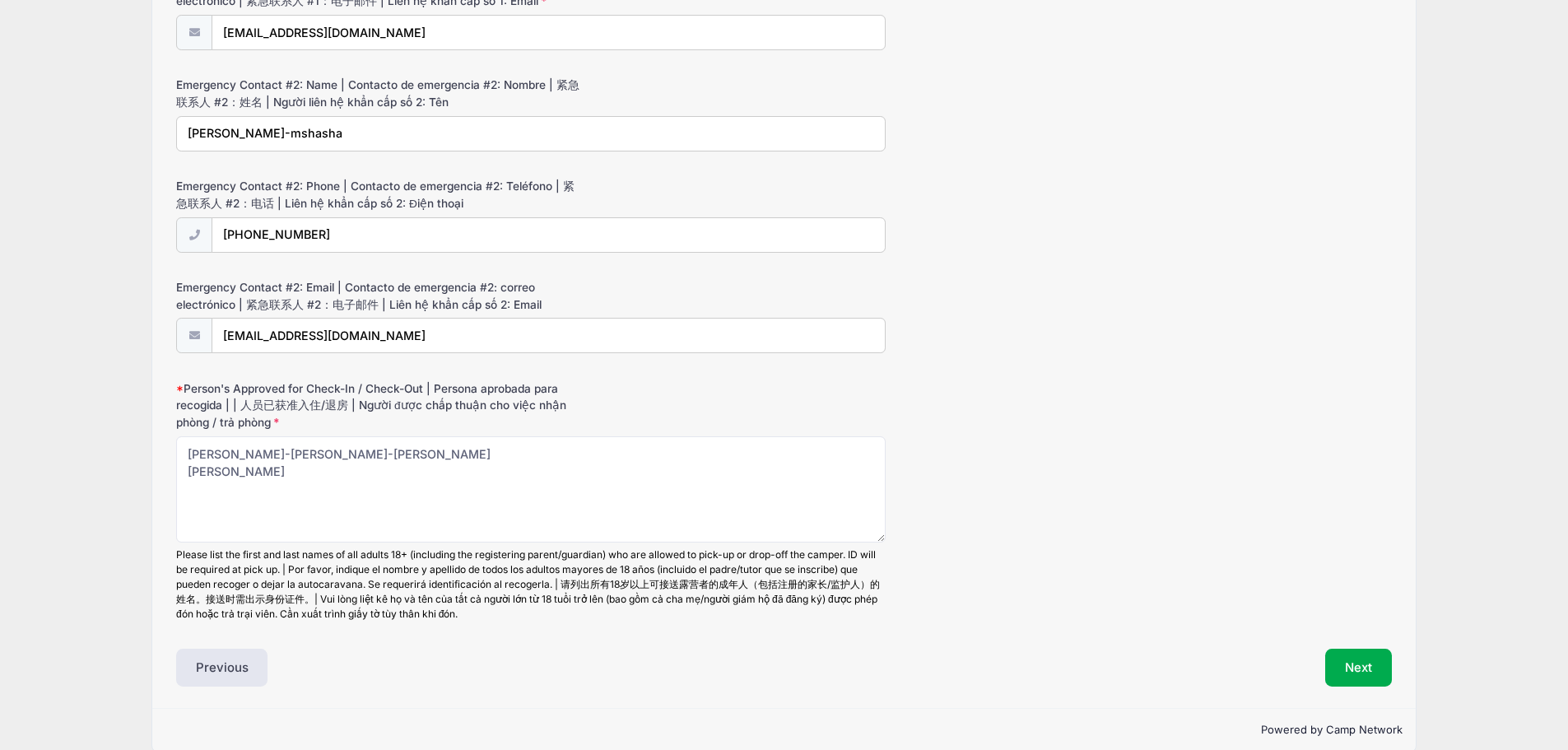
scroll to position [1525, 0]
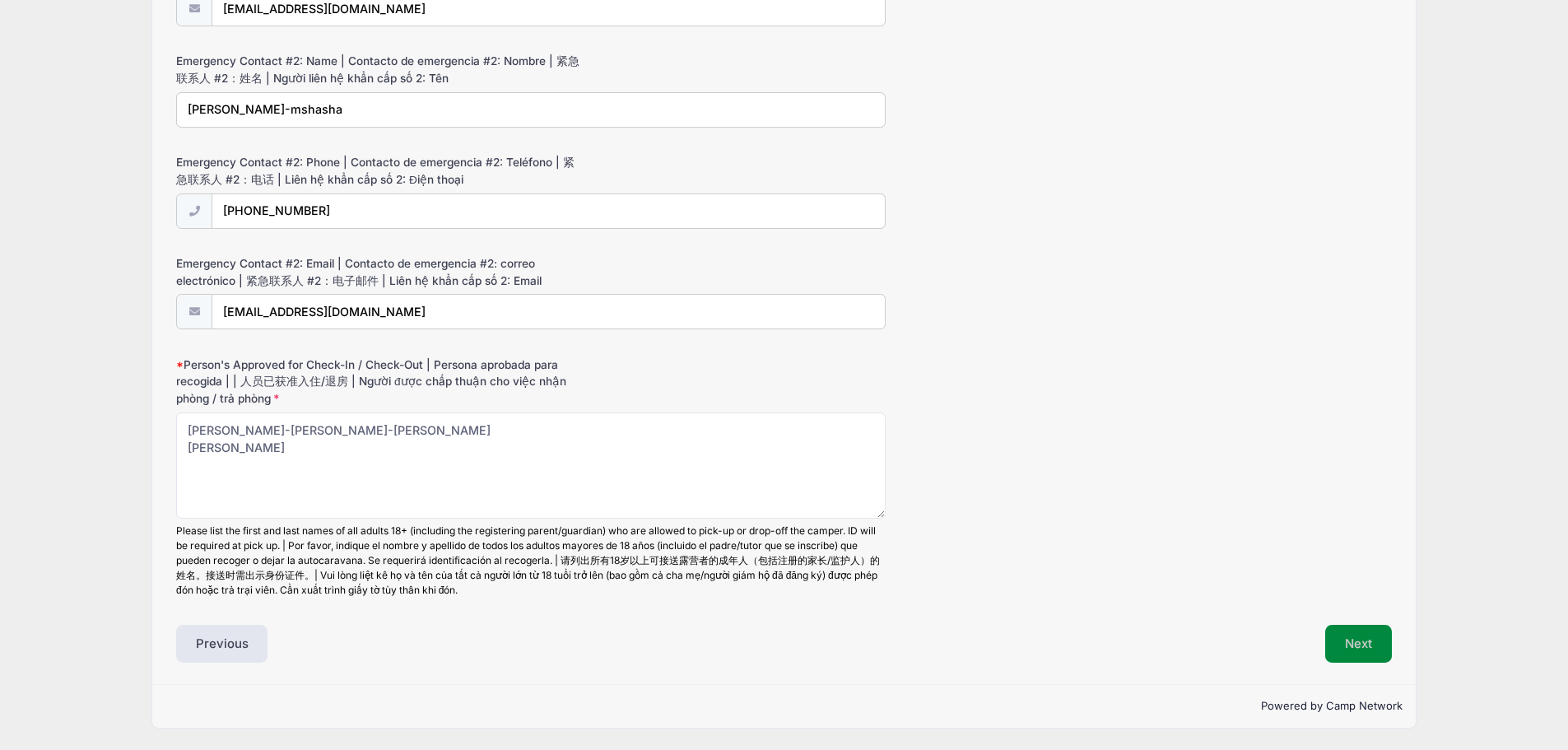
click at [1354, 646] on button "Next" at bounding box center [1358, 643] width 66 height 38
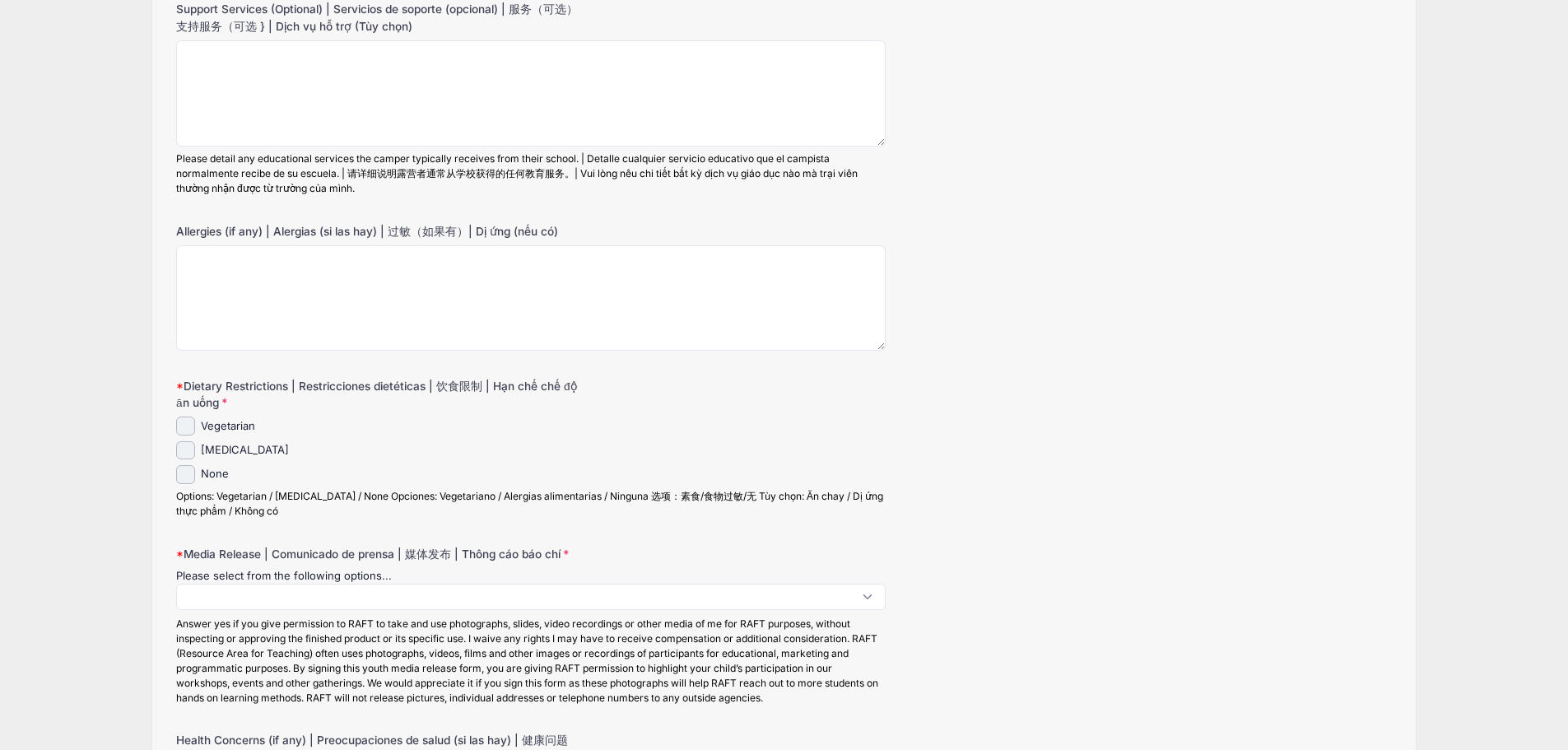
scroll to position [227, 0]
click at [186, 465] on input "None" at bounding box center [185, 472] width 19 height 19
checkbox input "true"
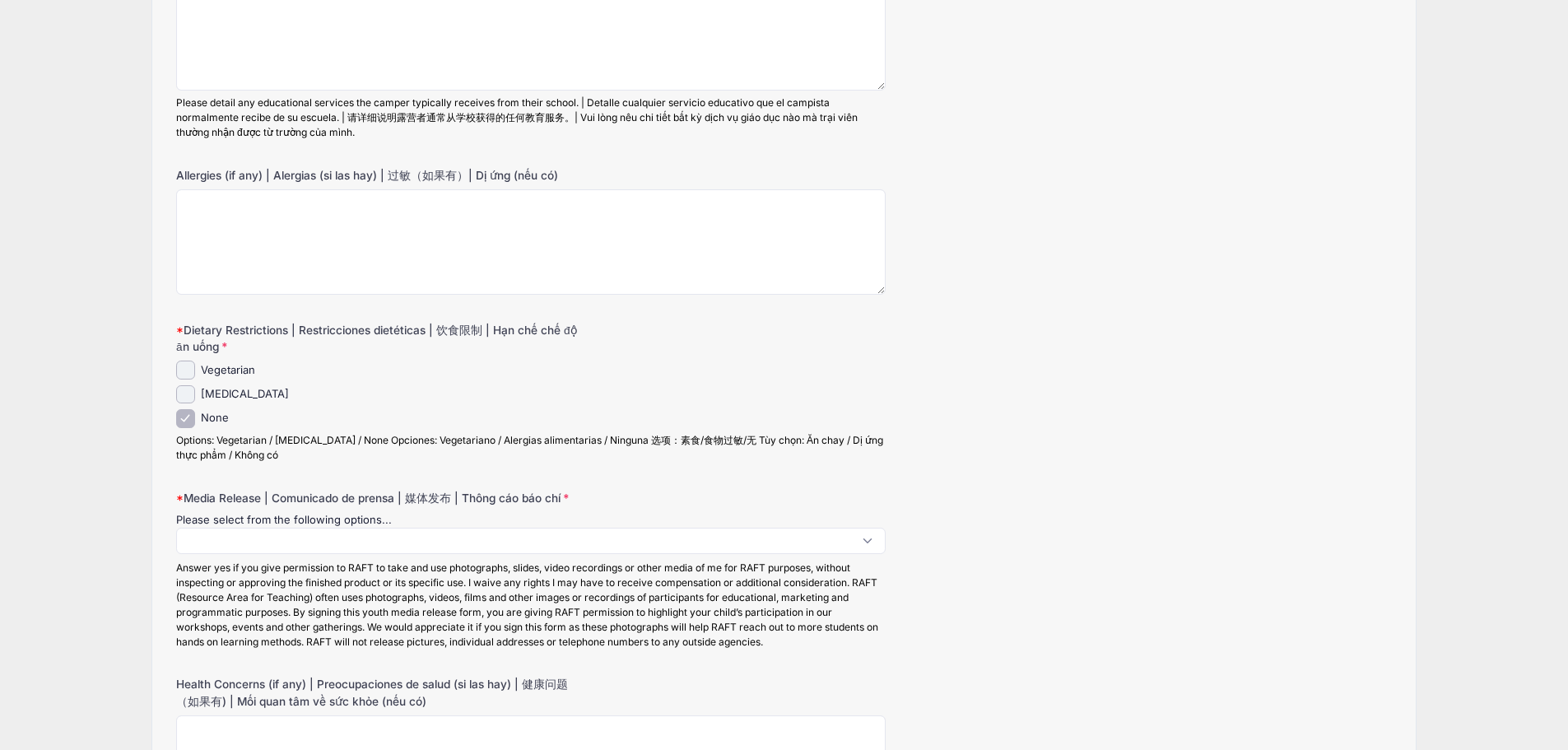
scroll to position [1, 0]
click at [225, 538] on span at bounding box center [530, 541] width 709 height 27
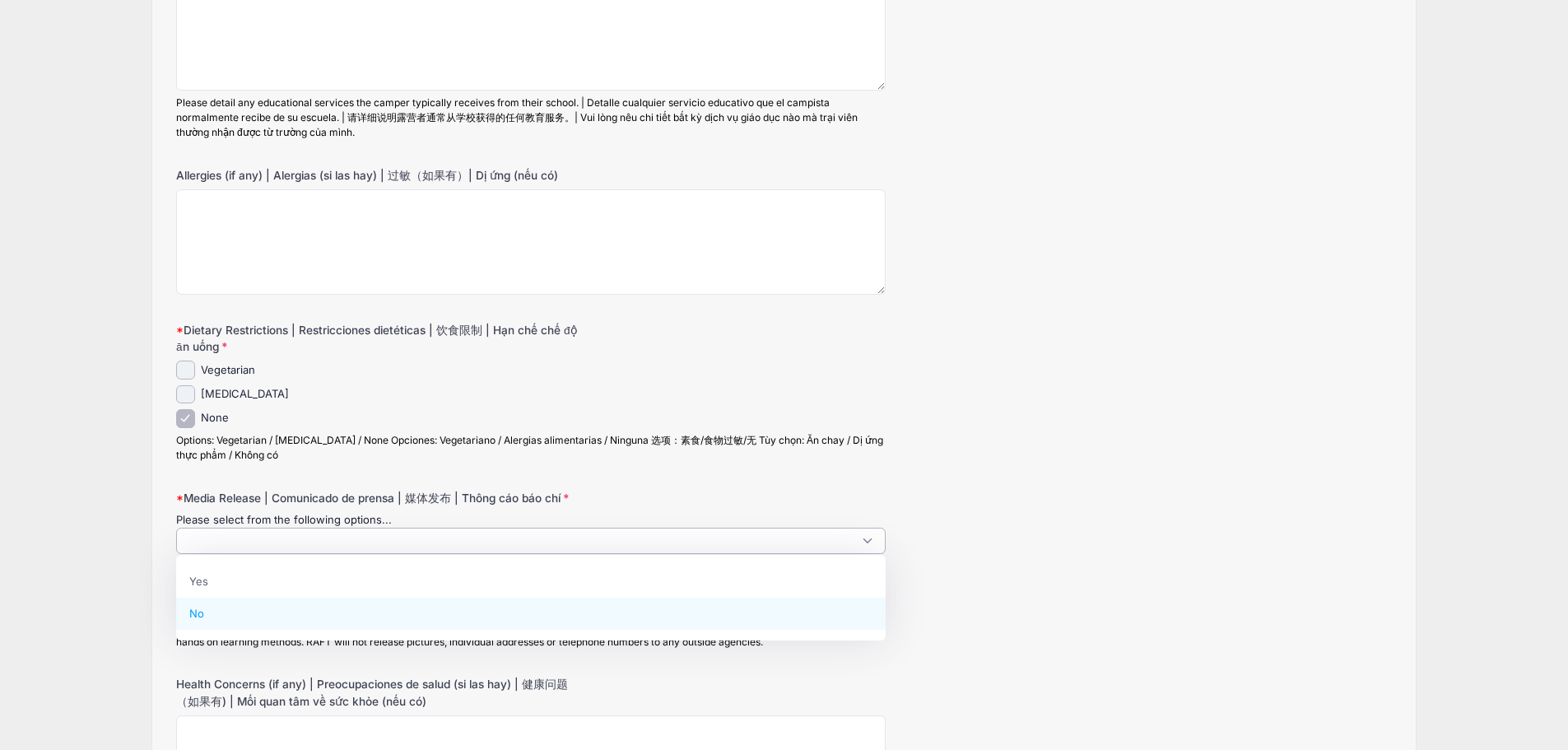
select select "No"
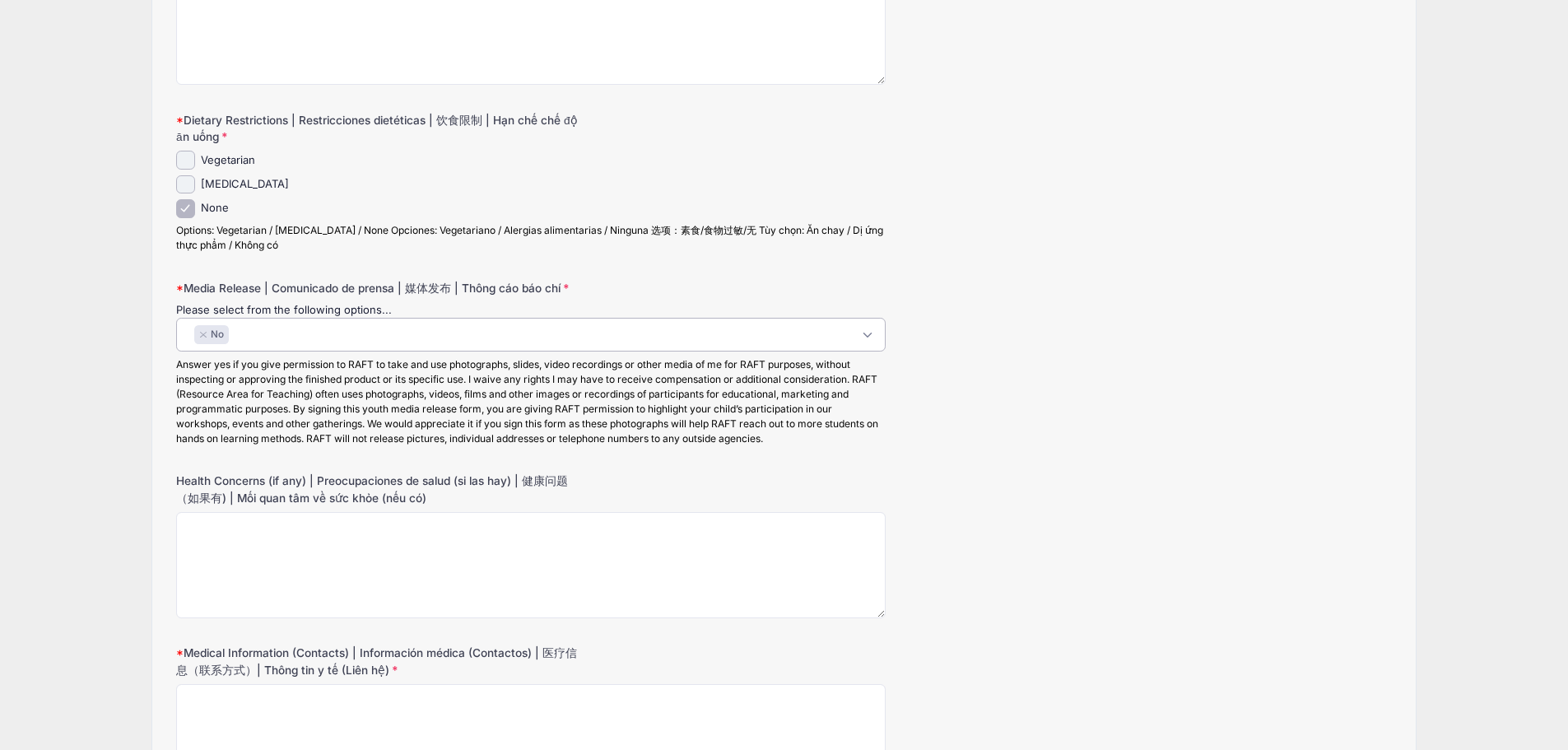
scroll to position [504, 0]
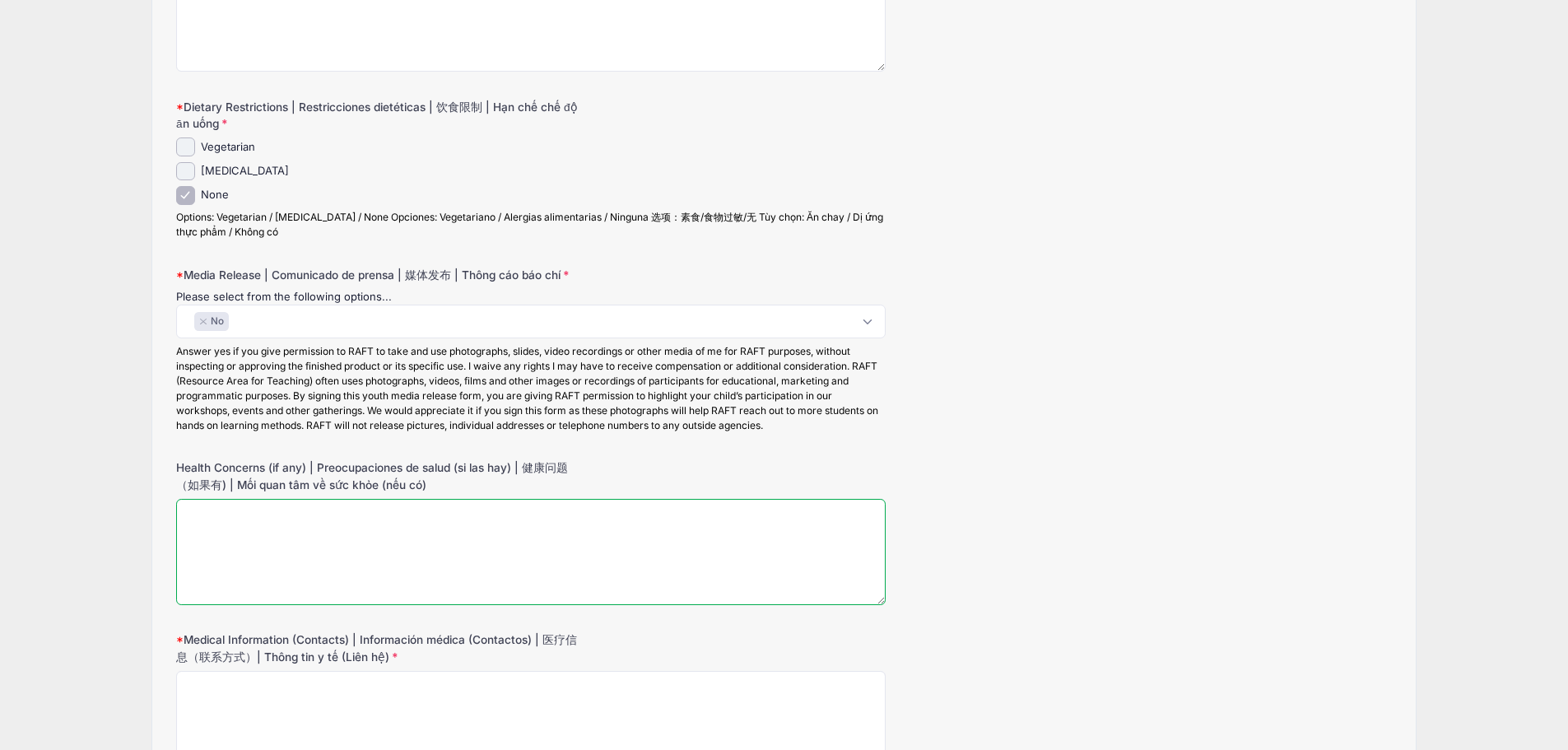
click at [225, 540] on textarea "Health Concerns (if any) | Preocupaciones de salud (si las hay) | 健康问题（如果有) | M…" at bounding box center [530, 552] width 709 height 106
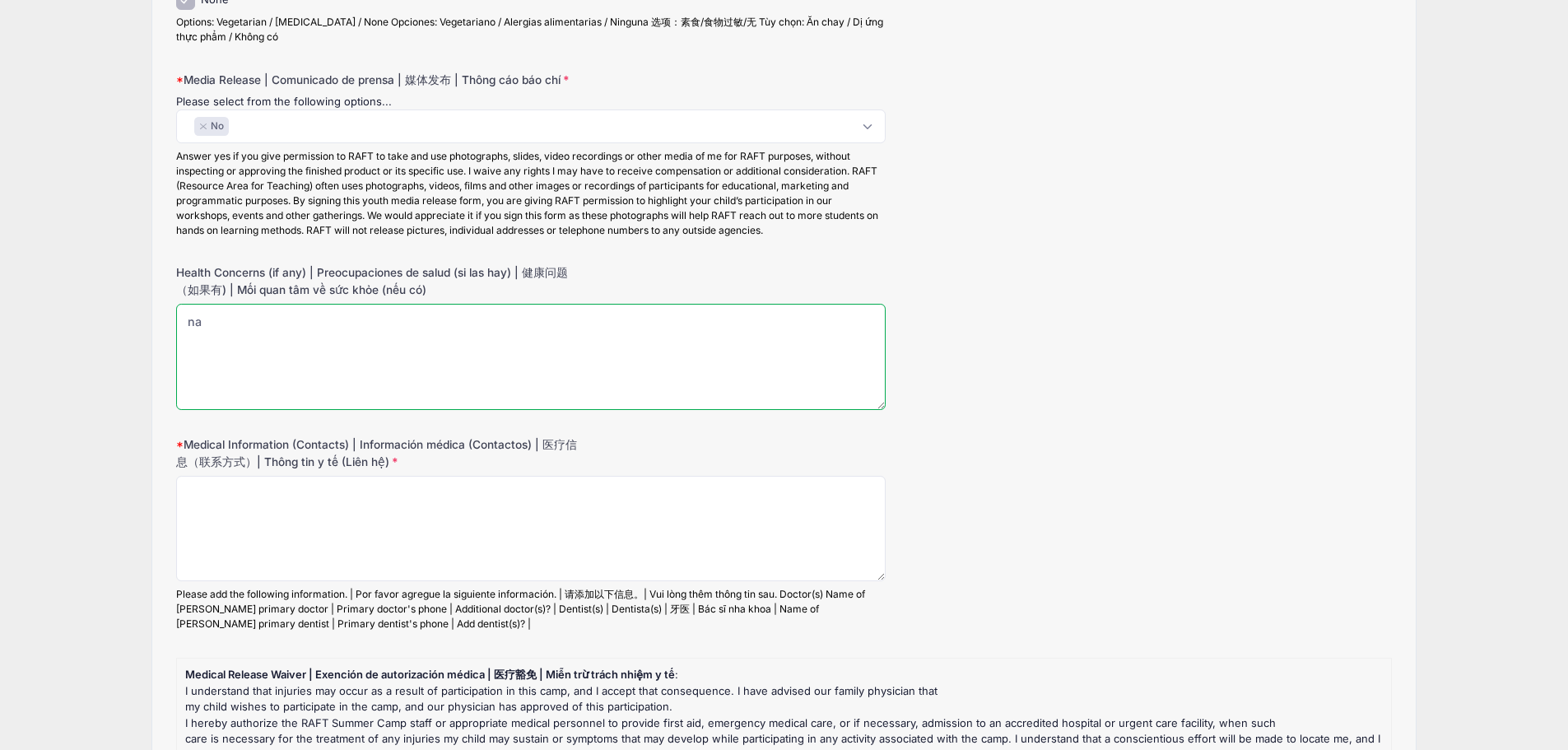
scroll to position [700, 0]
type textarea "na"
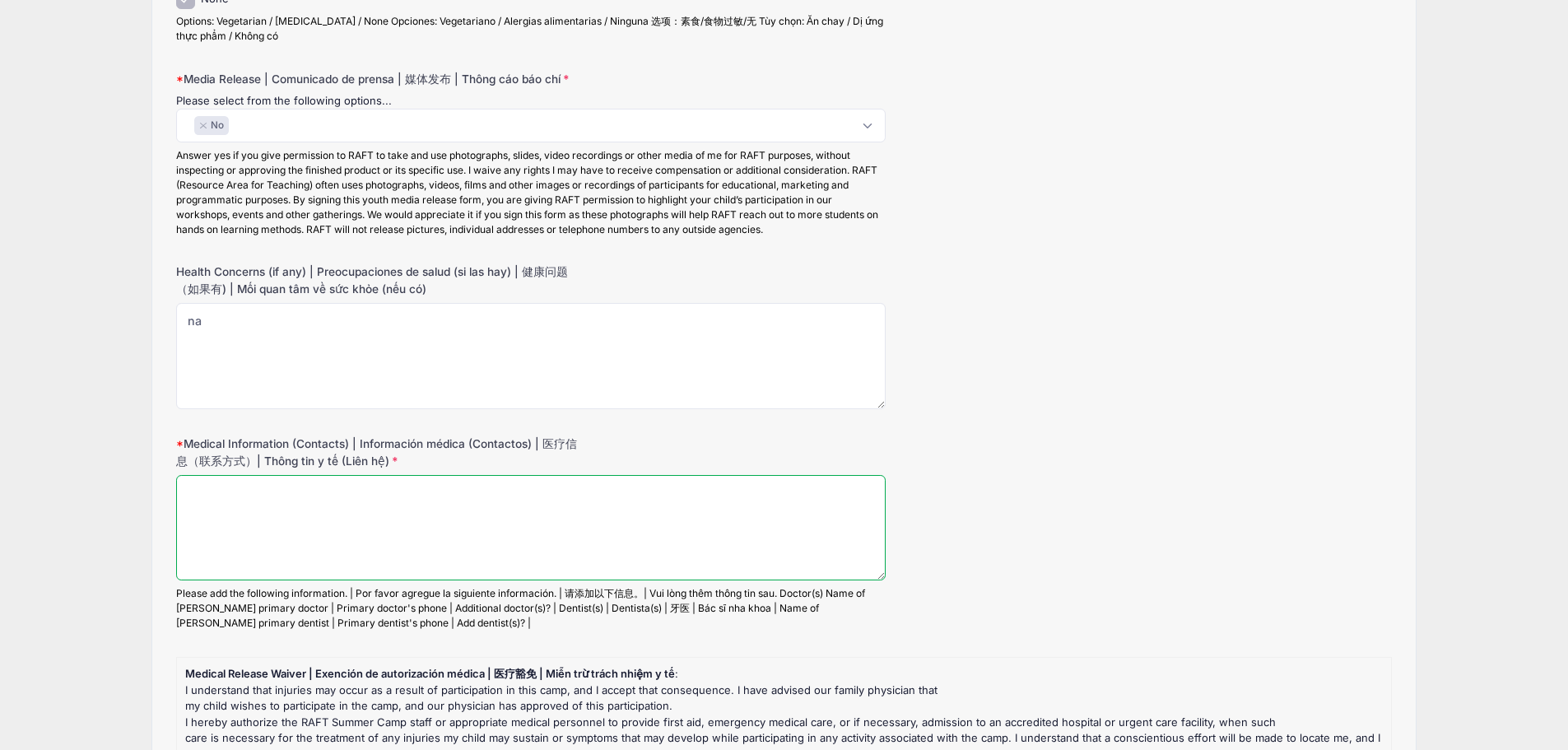
click at [225, 540] on textarea "Medical Information (Contacts) | Información médica (Contactos) | 医疗信息（联系方式）| T…" at bounding box center [530, 528] width 709 height 106
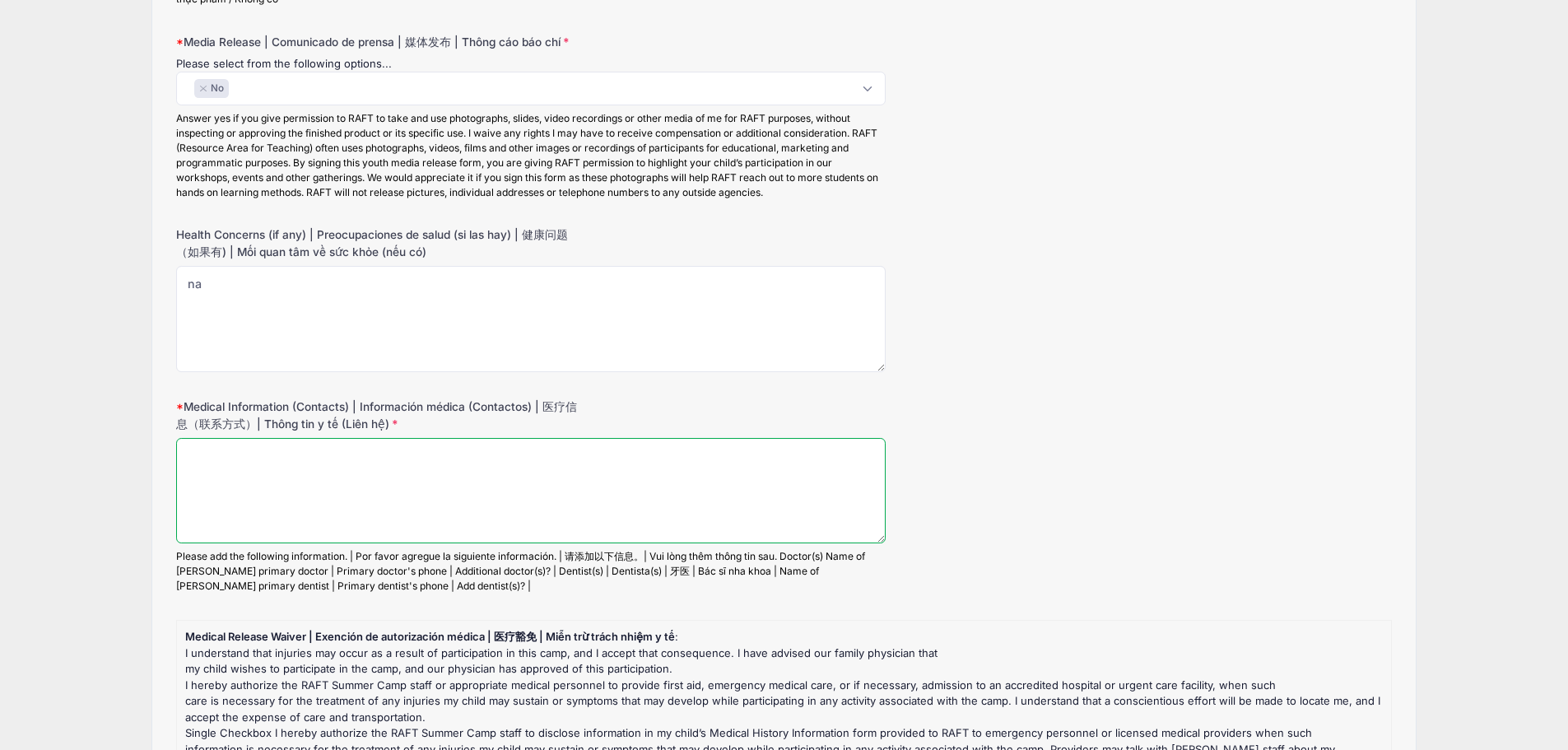
scroll to position [738, 0]
type textarea "l"
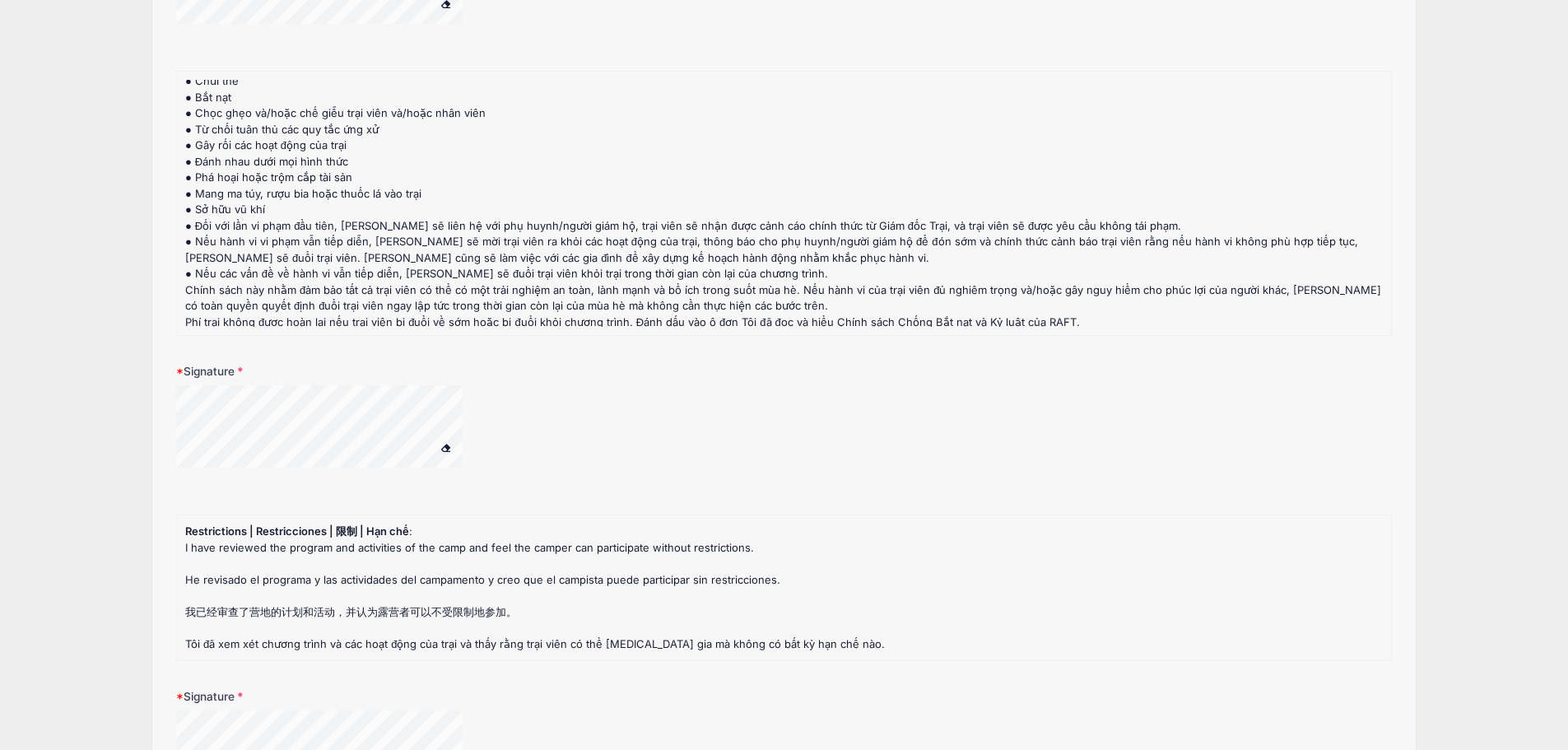
scroll to position [1294, 0]
click at [331, 473] on div at bounding box center [530, 436] width 709 height 102
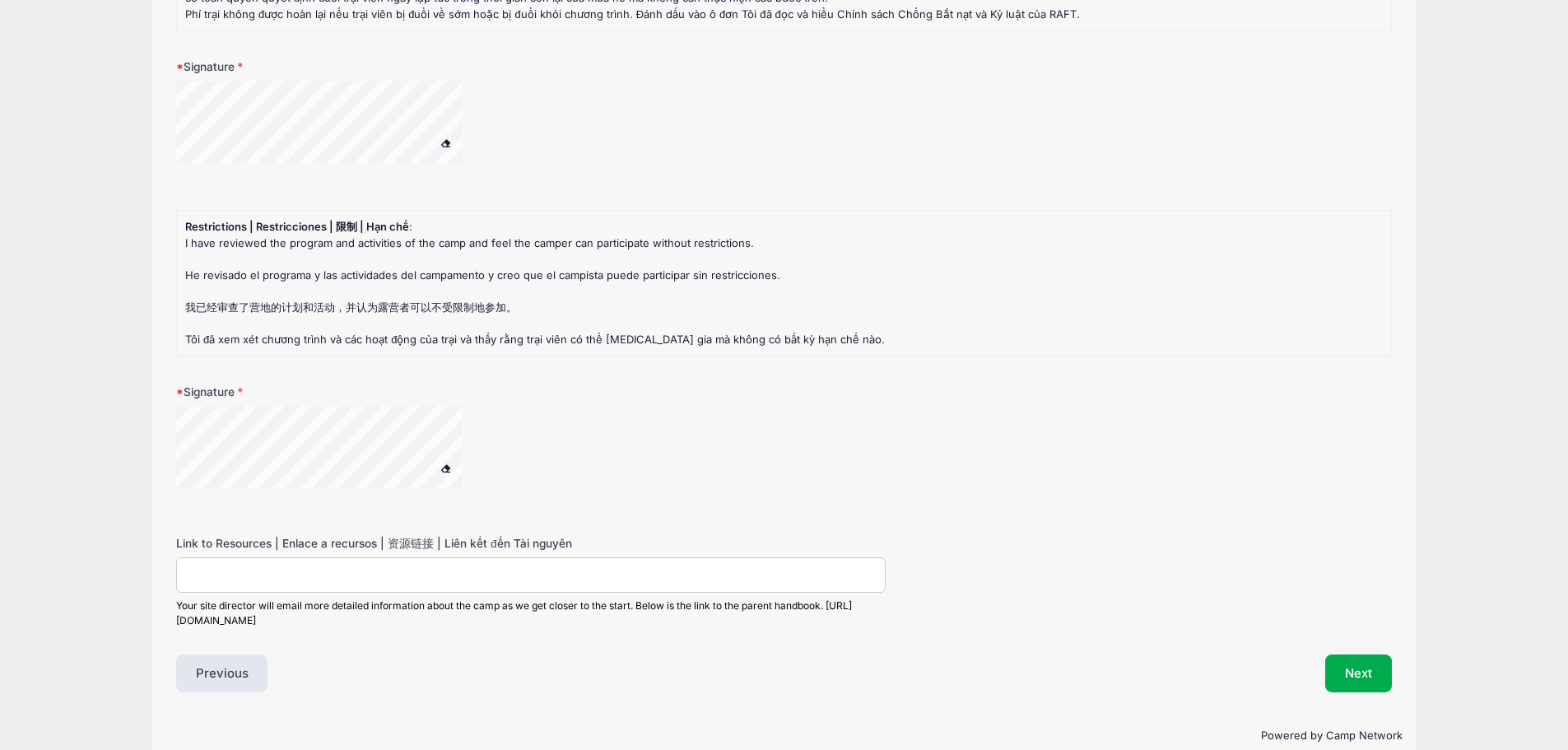
scroll to position [2522, 0]
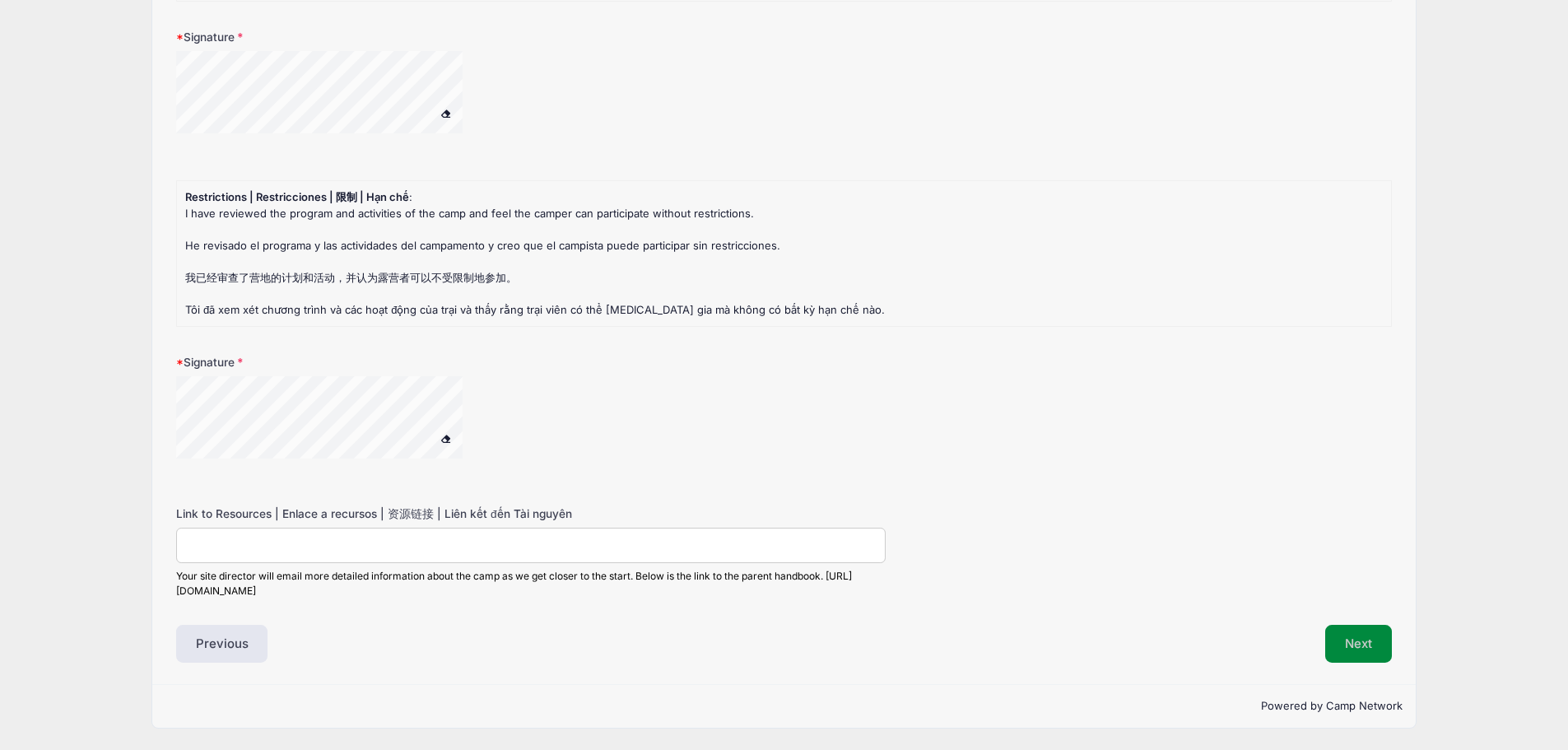
type textarea "kaiser Dr. Rhee 408-495-2900"
click at [1358, 648] on button "Next" at bounding box center [1358, 643] width 66 height 38
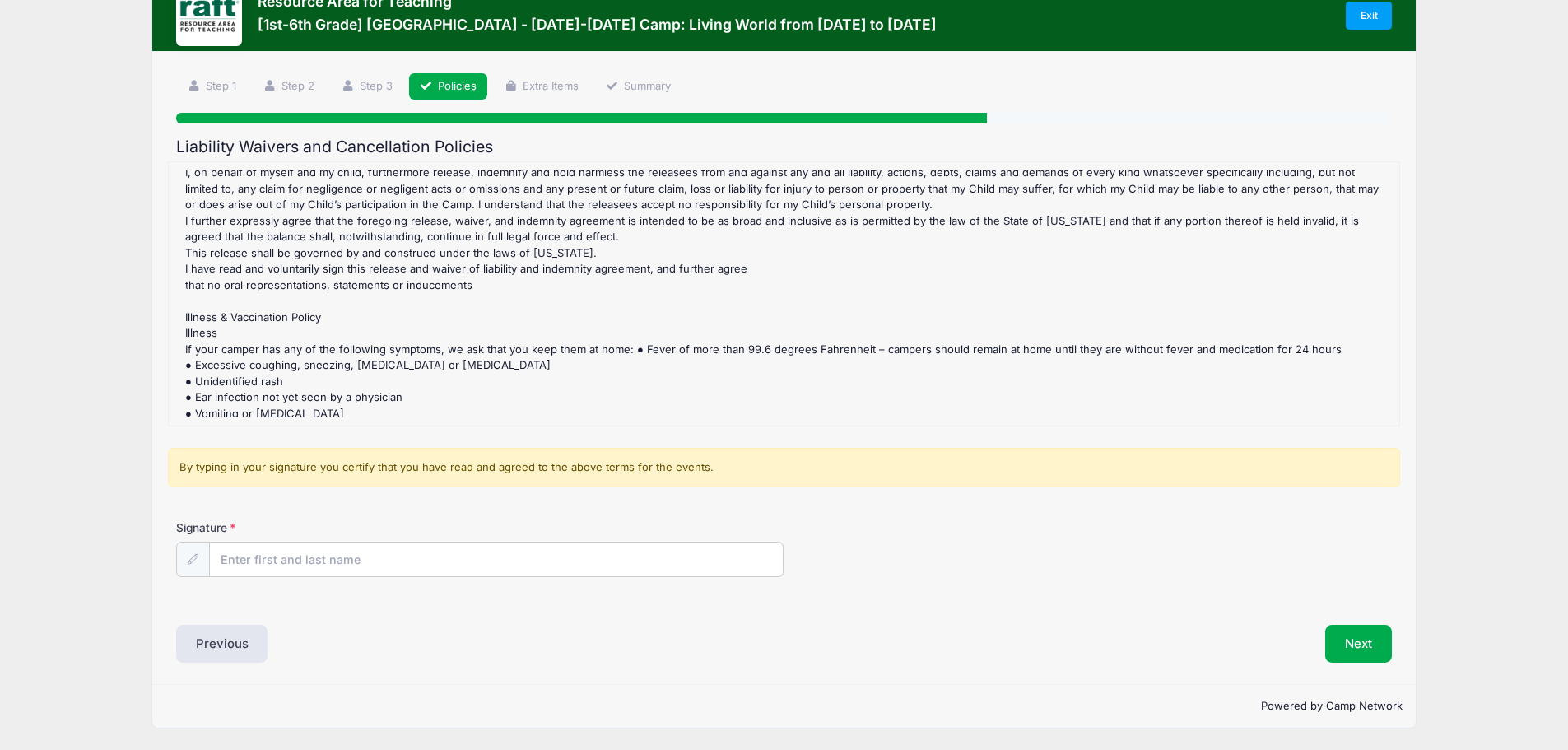
scroll to position [540, 0]
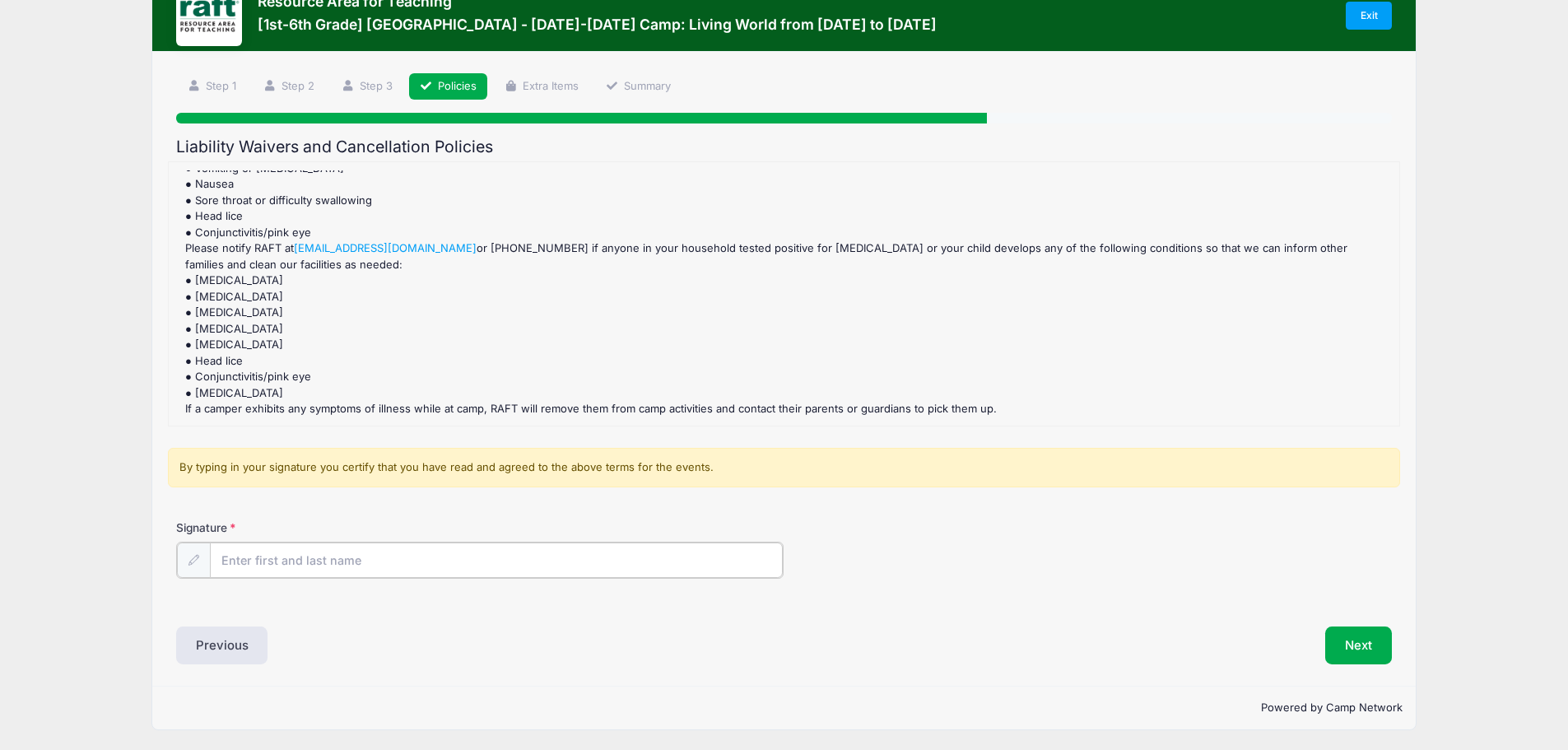
click at [259, 558] on input "Signature" at bounding box center [496, 560] width 573 height 35
type input "ayaat fujita-mshasha"
click at [1357, 654] on button "Next" at bounding box center [1358, 643] width 66 height 38
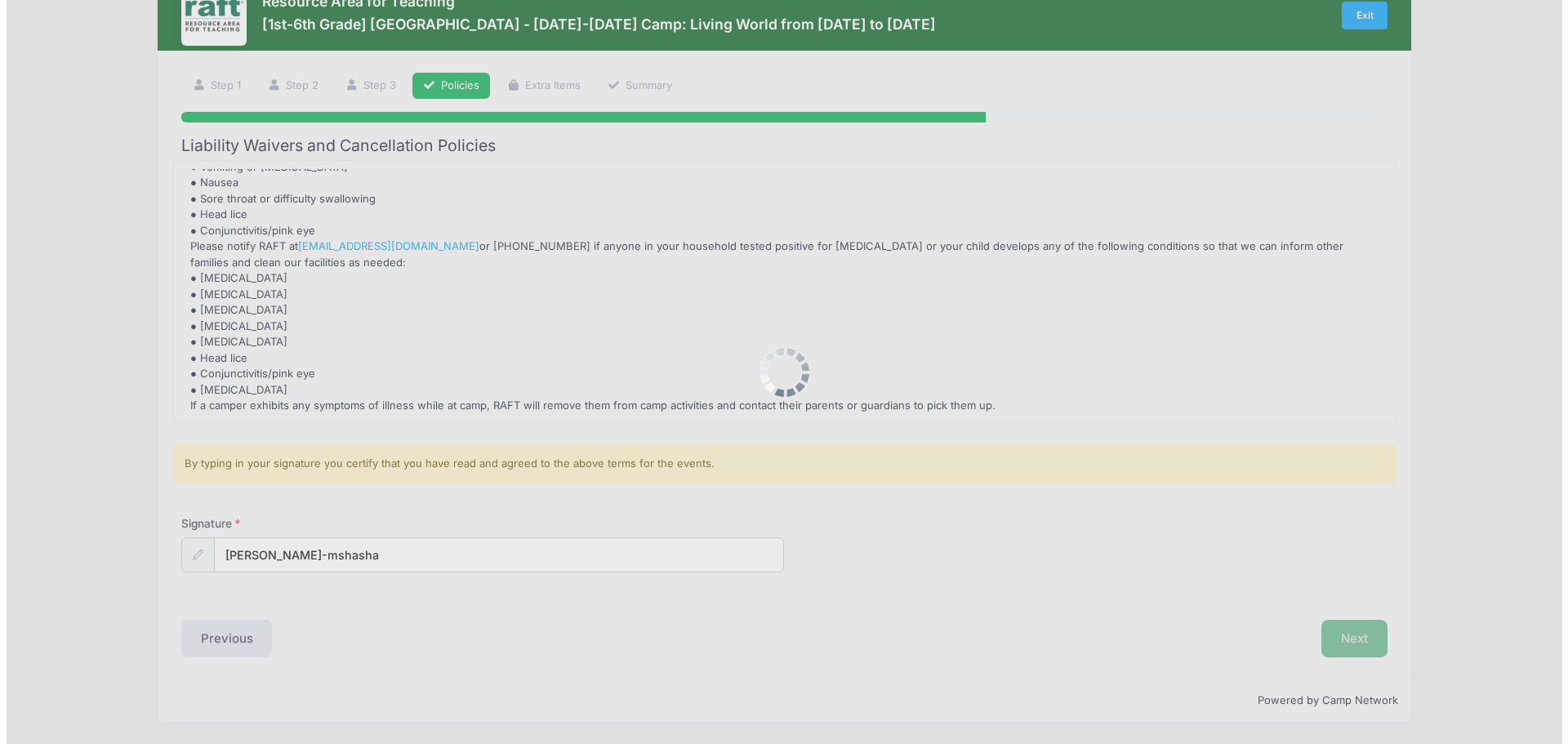
scroll to position [0, 0]
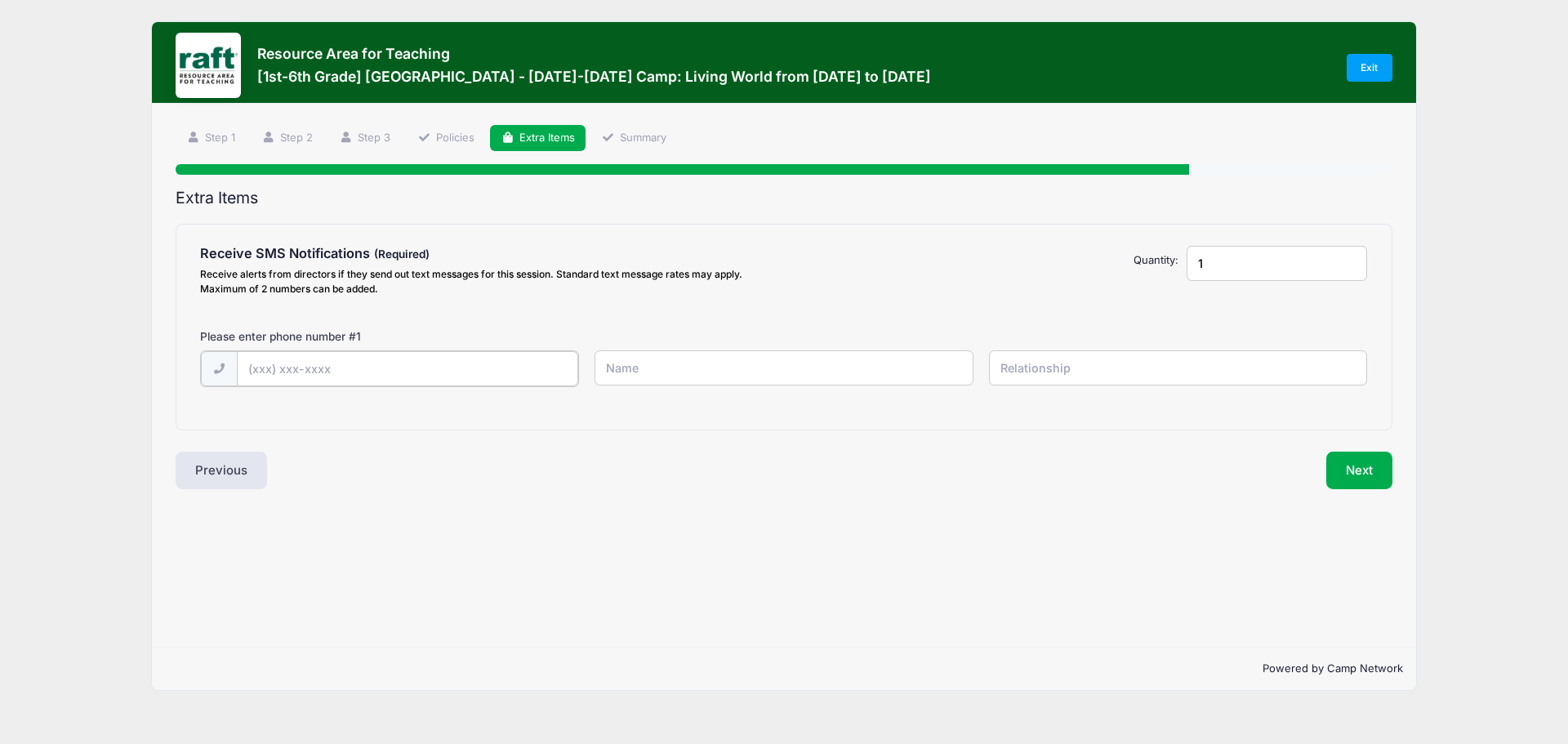
click at [472, 360] on input "text" at bounding box center [407, 369] width 341 height 35
click at [271, 373] on input "(513) 314-4483" at bounding box center [407, 369] width 341 height 35
type input "(510) 314-4483"
click at [668, 365] on input "text" at bounding box center [783, 368] width 378 height 35
type input "ayaat fujita-mshasha"
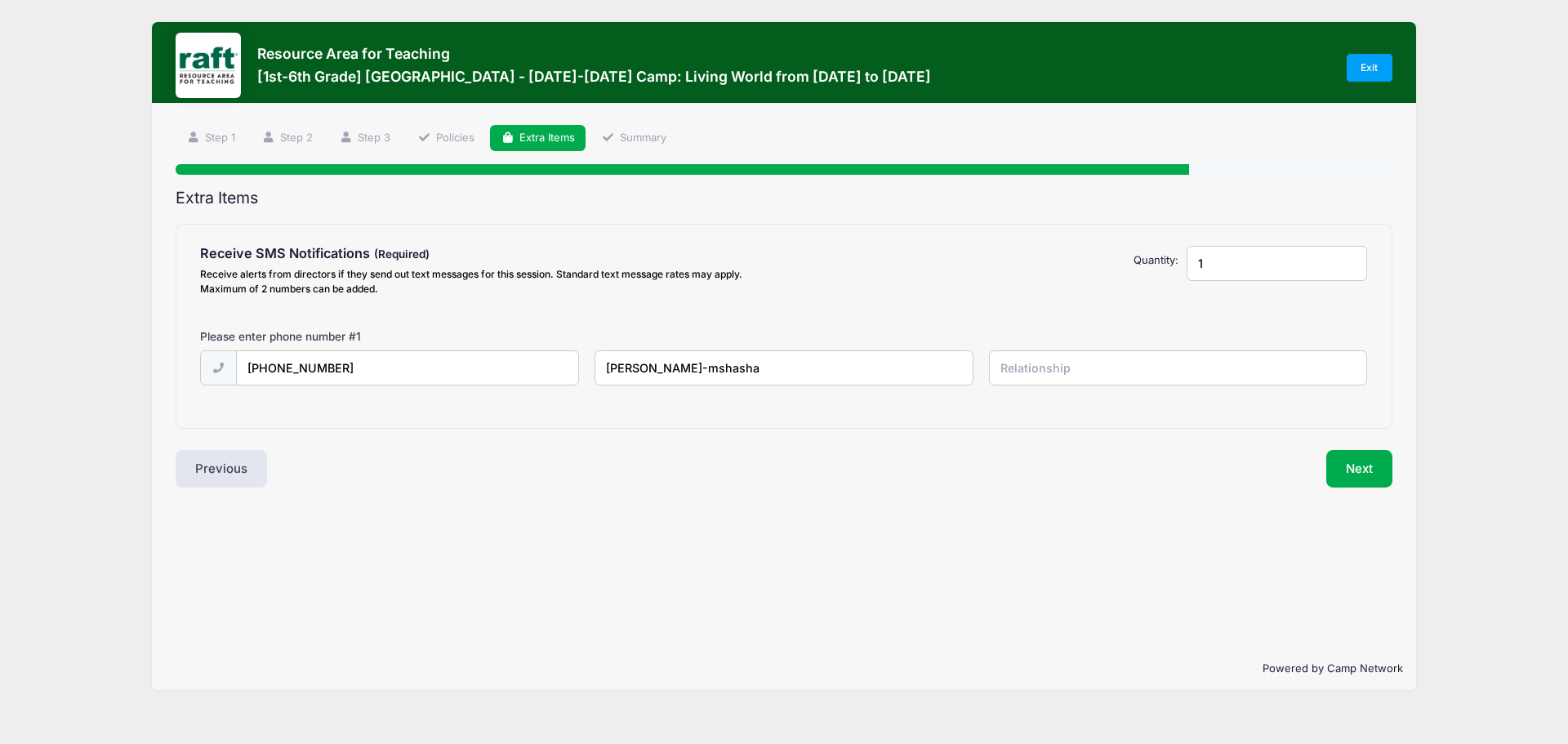
click at [1057, 369] on input "text" at bounding box center [1177, 368] width 378 height 35
type input "mother"
type input "2"
click at [1348, 257] on input "2" at bounding box center [1277, 263] width 181 height 35
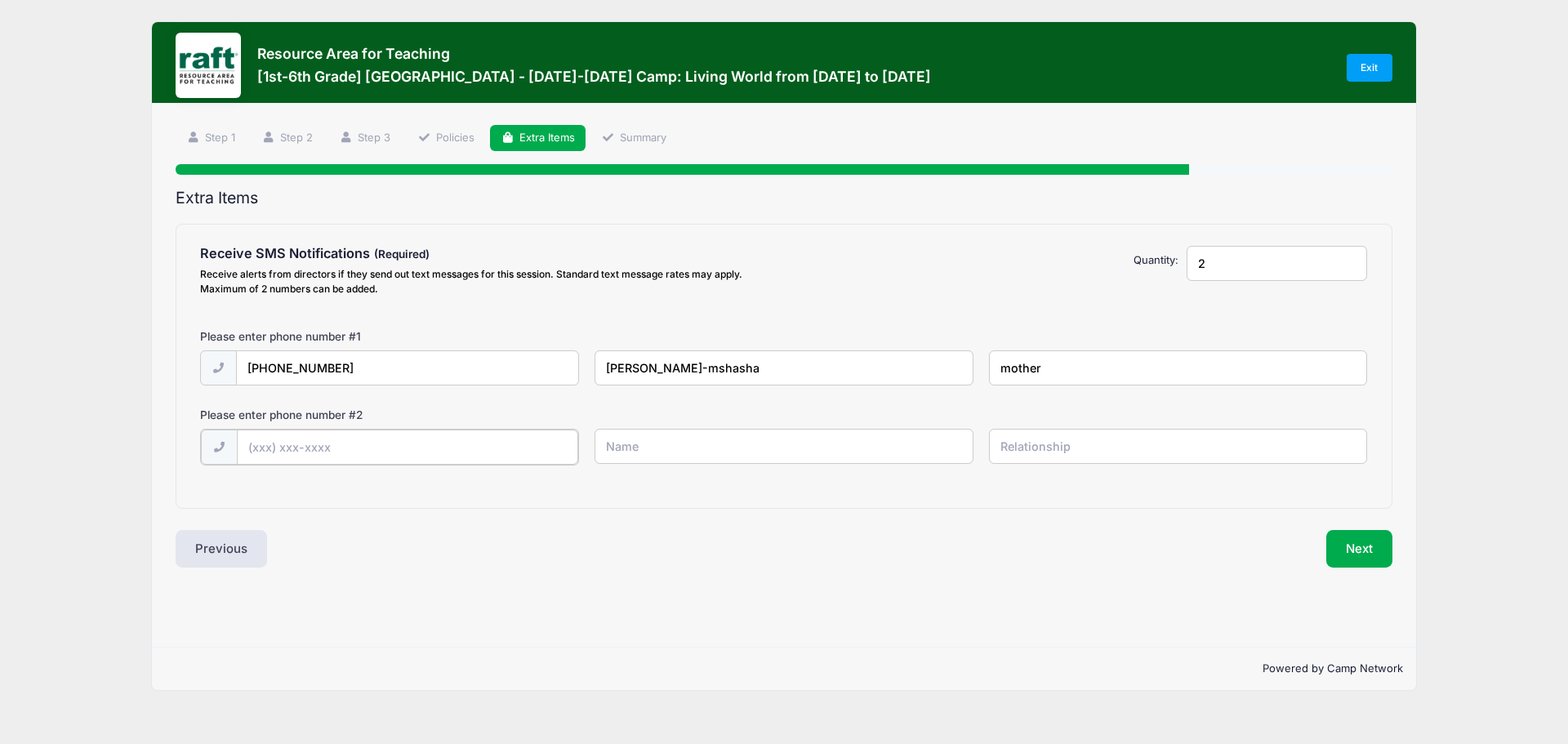
click at [329, 443] on input "text" at bounding box center [407, 447] width 341 height 35
click at [247, 454] on input "text" at bounding box center [407, 447] width 341 height 35
type input "(510) 584-7105"
click at [667, 450] on input "text" at bounding box center [783, 446] width 378 height 35
click at [663, 449] on input "kiki" at bounding box center [783, 446] width 378 height 35
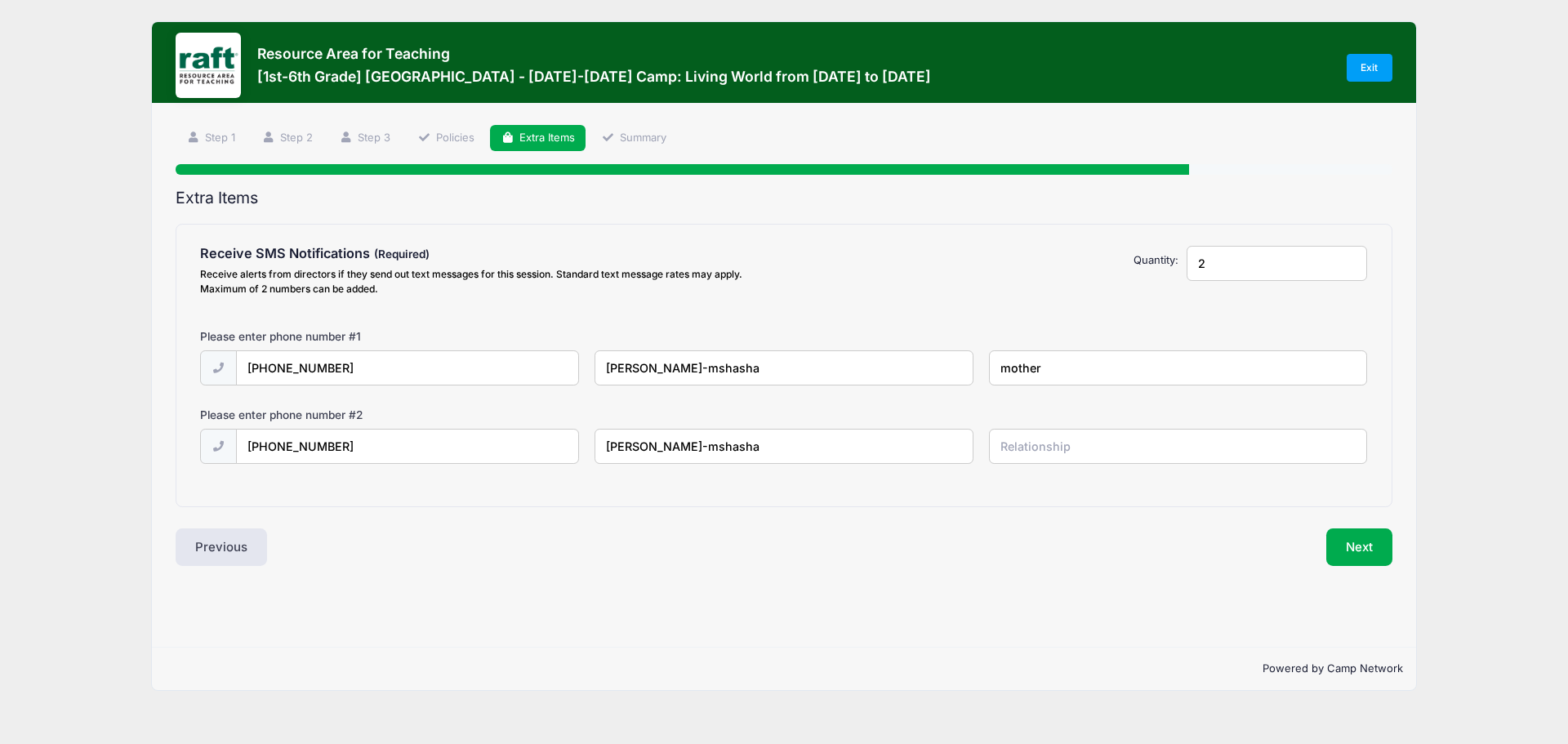
type input "kiki fujita-mshasha"
click at [1065, 447] on input "text" at bounding box center [1177, 446] width 378 height 35
type input "father"
click at [1368, 537] on button "Next" at bounding box center [1359, 547] width 66 height 38
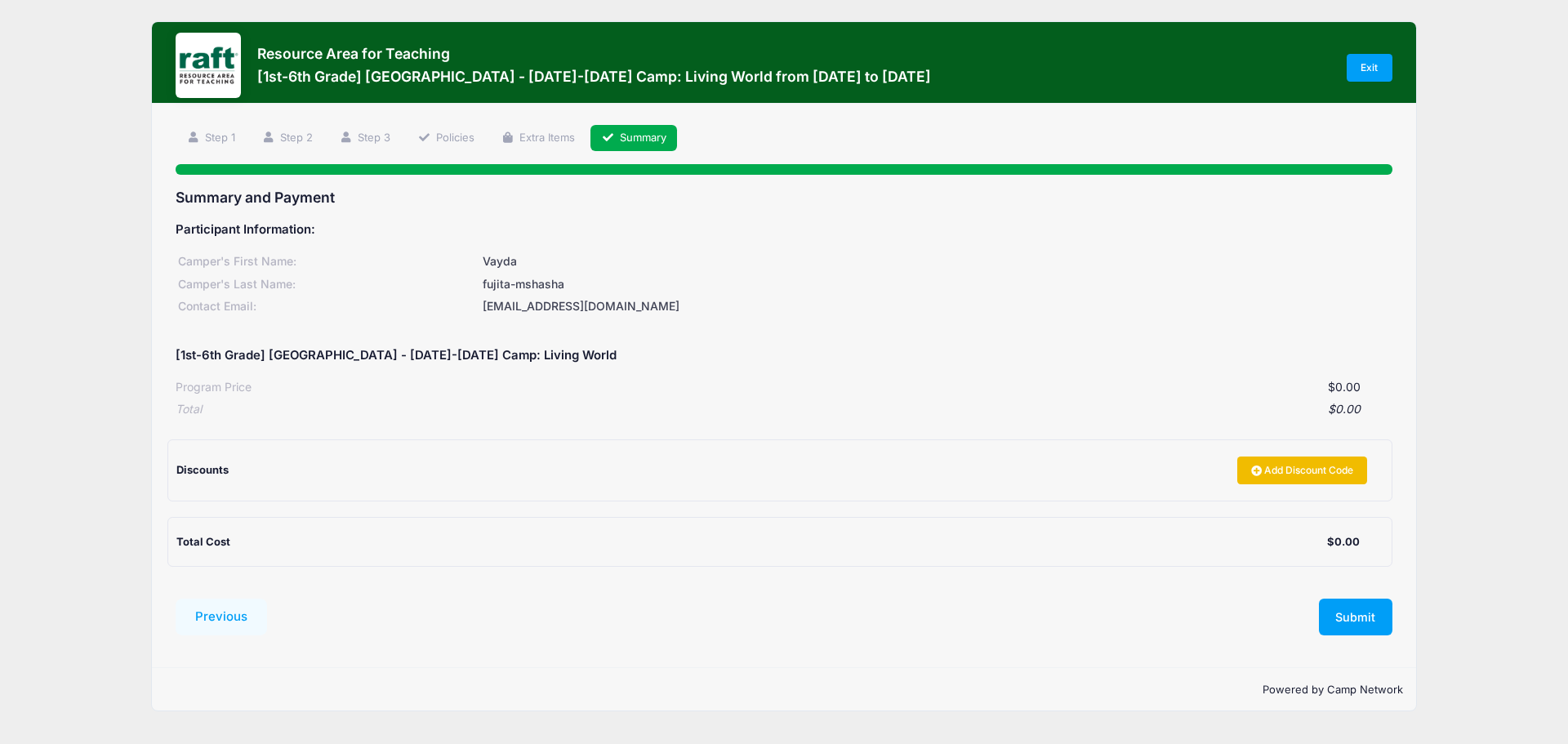
drag, startPoint x: 1368, startPoint y: 537, endPoint x: 1299, endPoint y: 472, distance: 94.8
click at [1299, 472] on div "Participant Information: Camper's First Name: Vayda Camper's Last Name: fujita-…" at bounding box center [784, 387] width 1217 height 355
click at [1345, 604] on button "Submit" at bounding box center [1356, 617] width 74 height 38
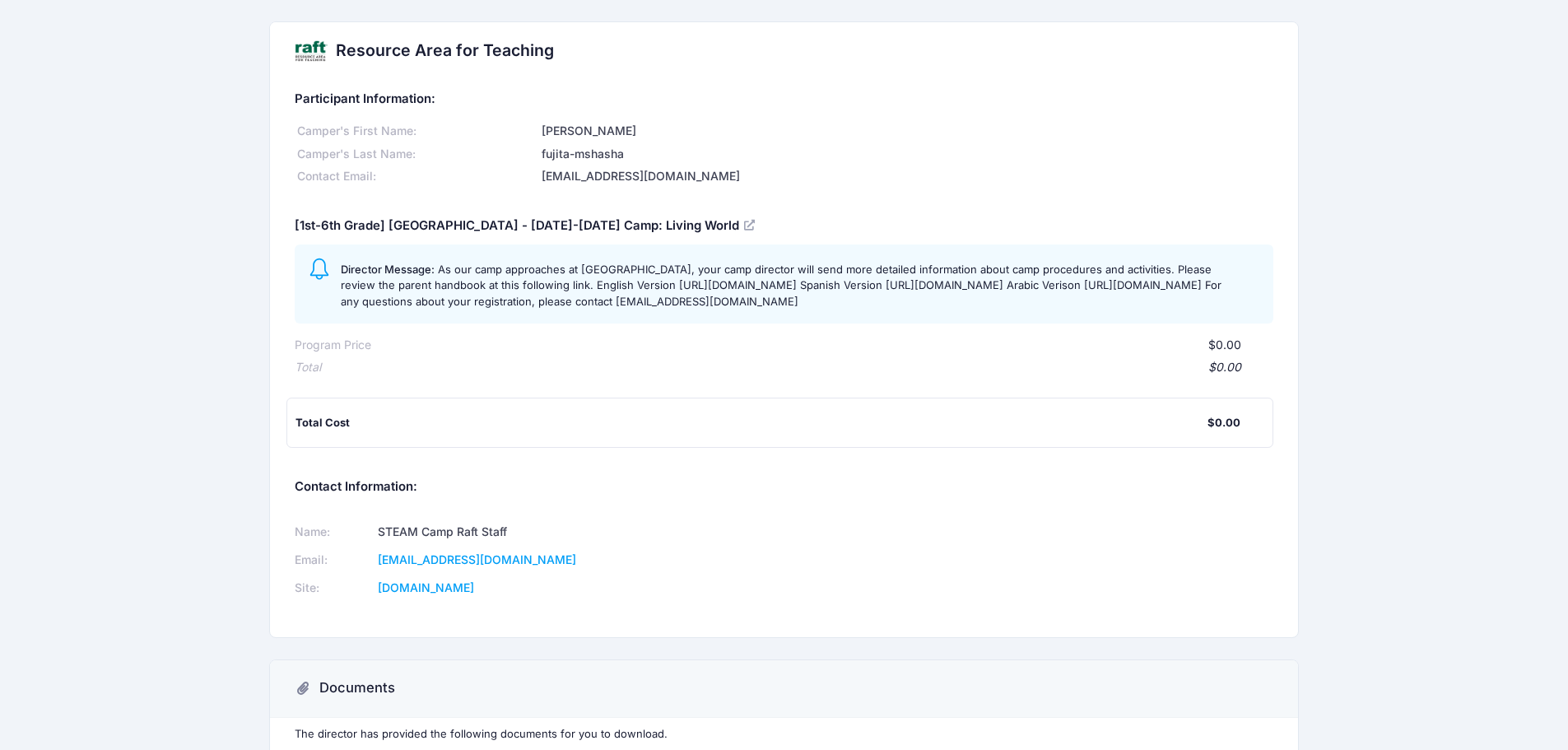
scroll to position [180, 0]
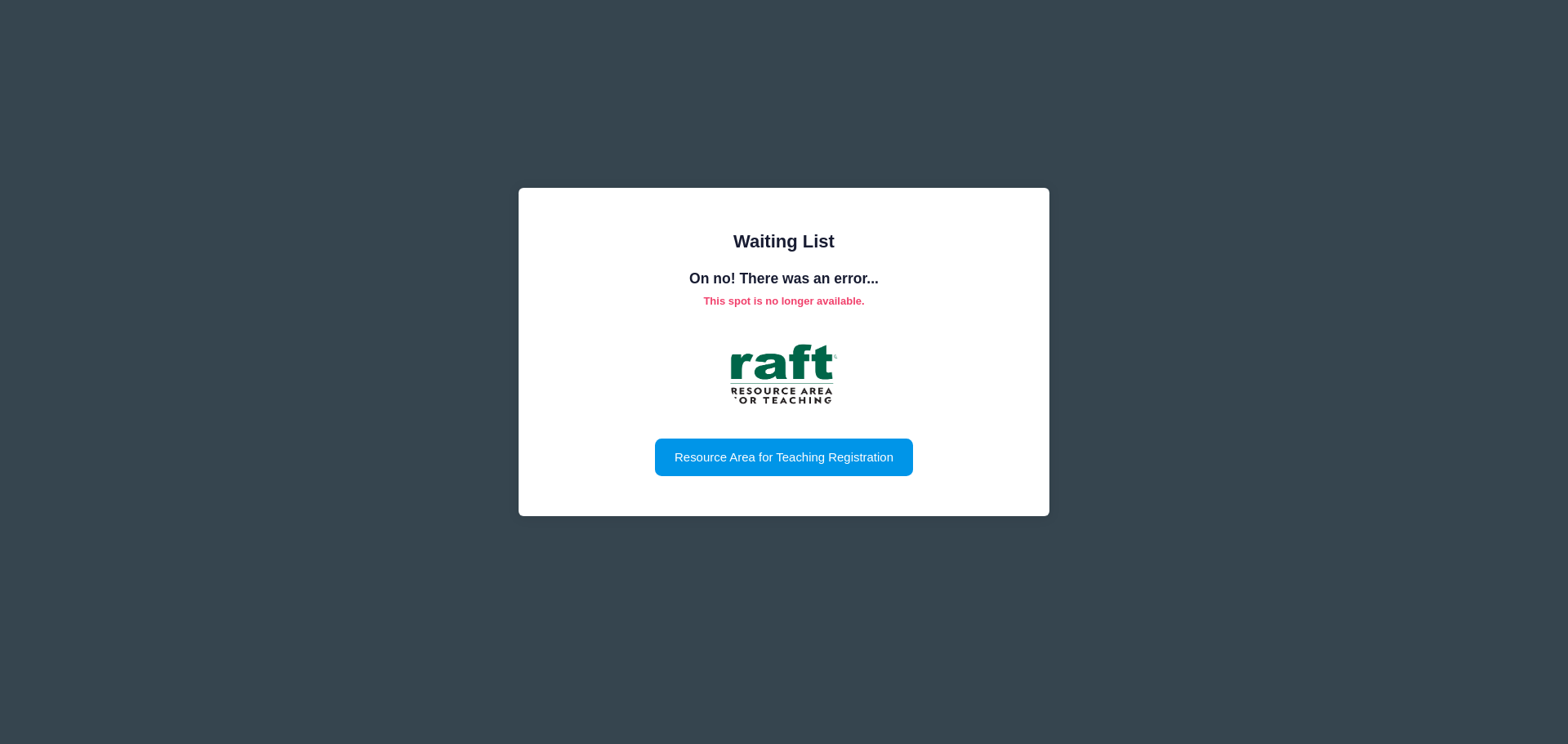
click at [845, 451] on link "Resource Area for Teaching Registration" at bounding box center [783, 457] width 257 height 38
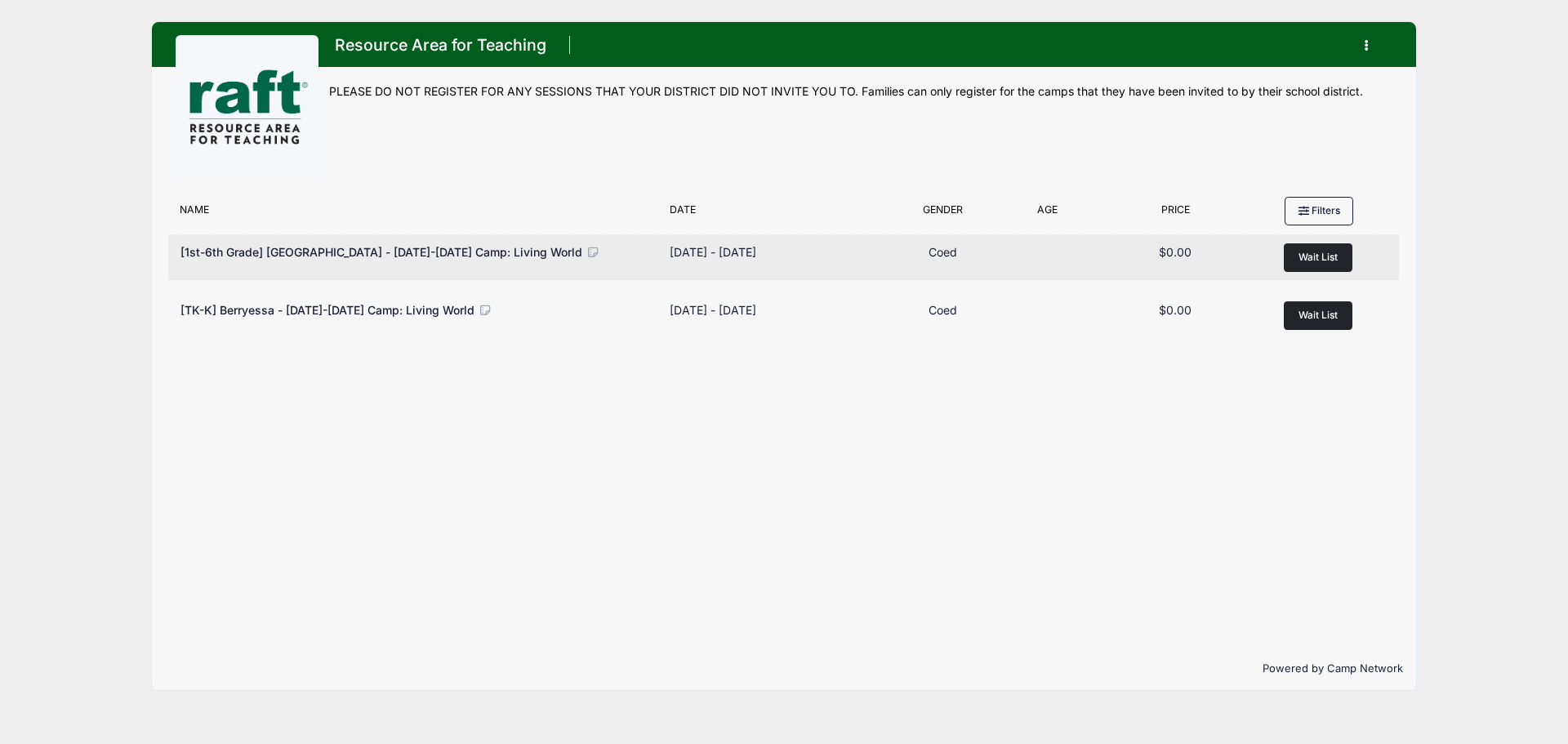
click at [319, 247] on span "[1st-6th Grade] [GEOGRAPHIC_DATA] - [DATE]-[DATE] Camp: Living World" at bounding box center [381, 252] width 401 height 14
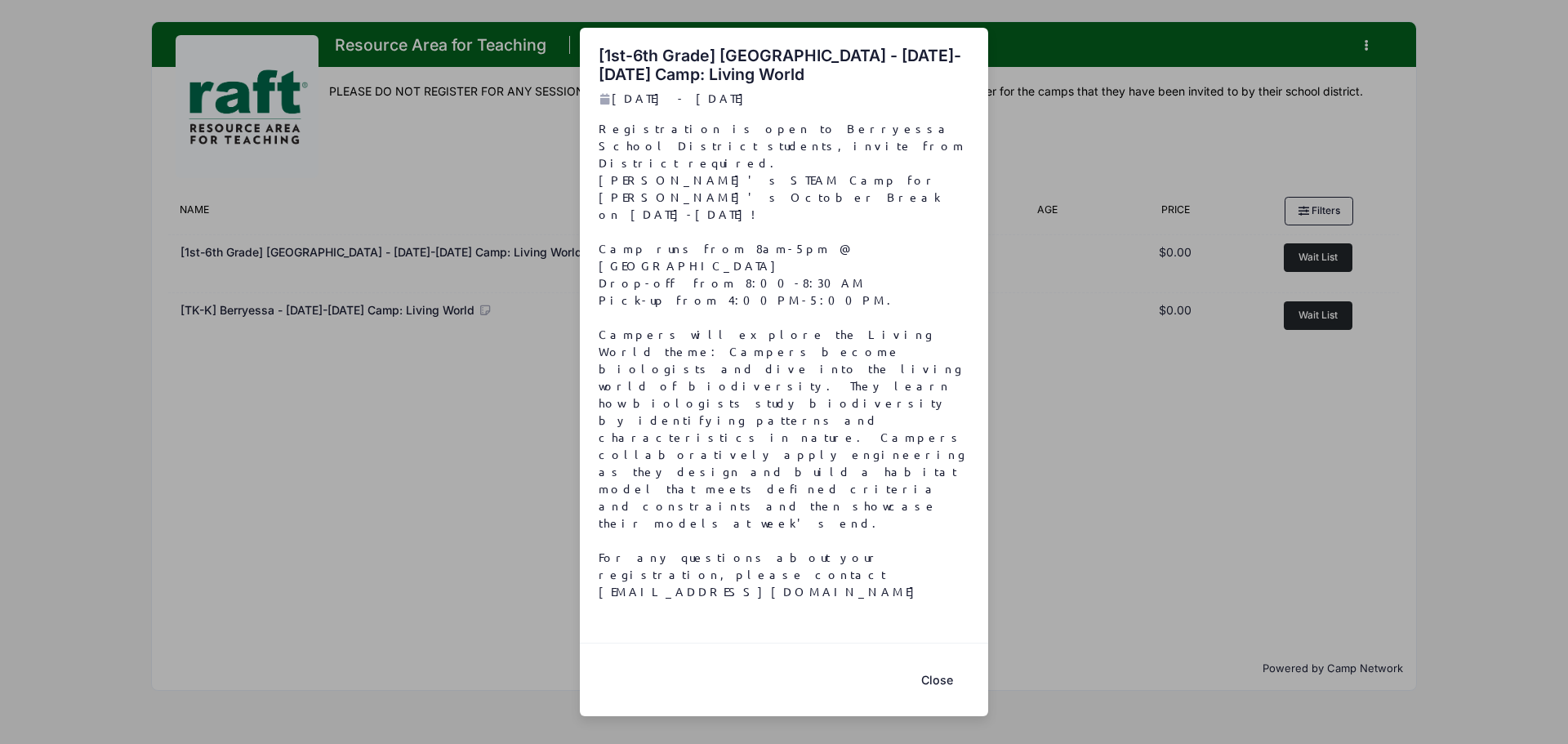
click at [935, 642] on div "Close" at bounding box center [784, 678] width 408 height 73
click at [943, 663] on button "Close" at bounding box center [936, 680] width 66 height 35
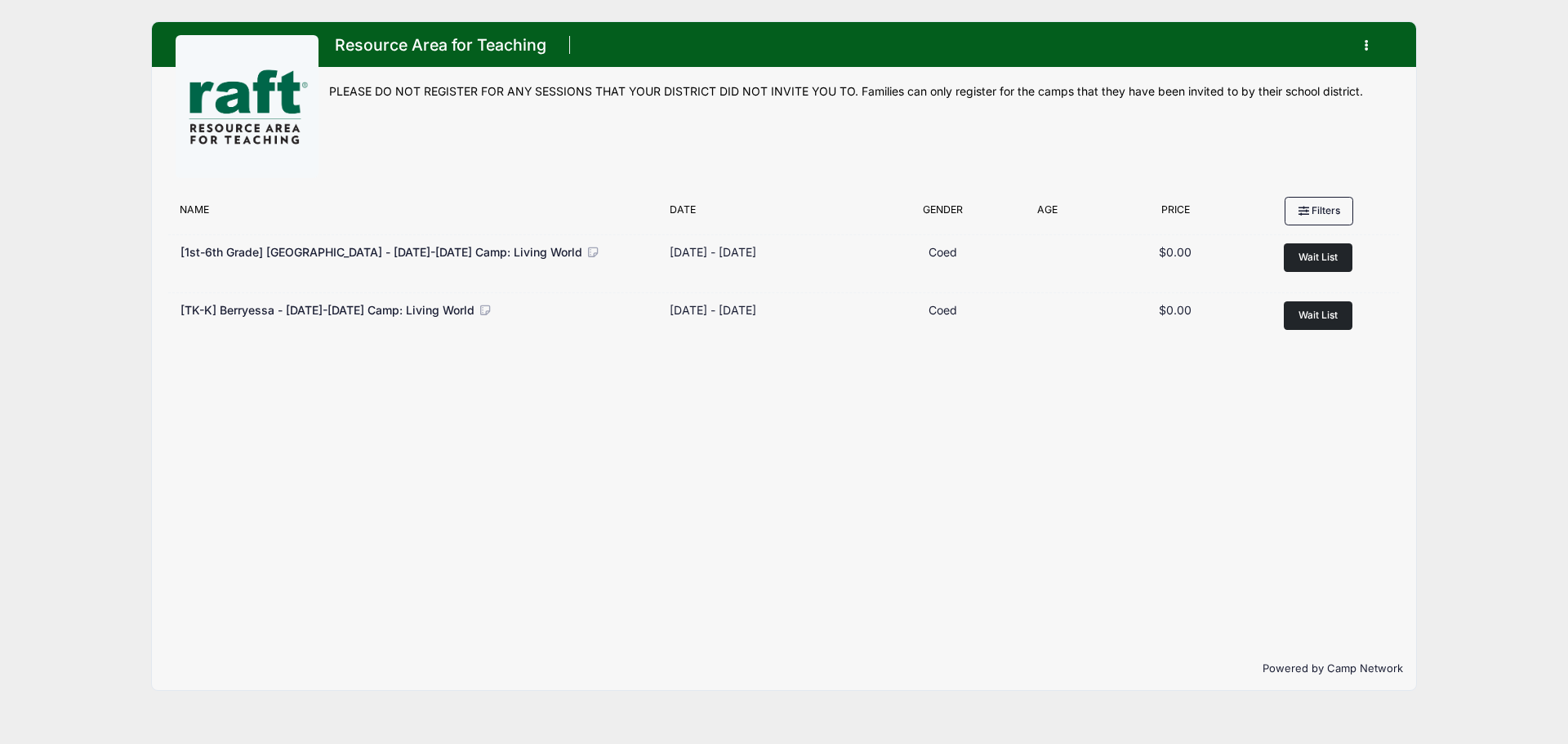
click at [370, 42] on h1 "Resource Area for Teaching" at bounding box center [439, 45] width 222 height 29
